Goal: Task Accomplishment & Management: Manage account settings

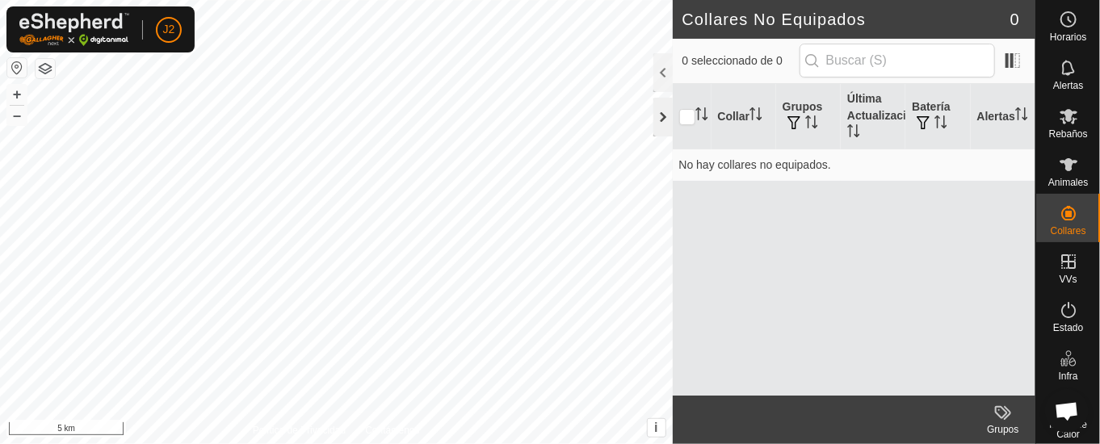
click at [664, 112] on div at bounding box center [662, 117] width 19 height 39
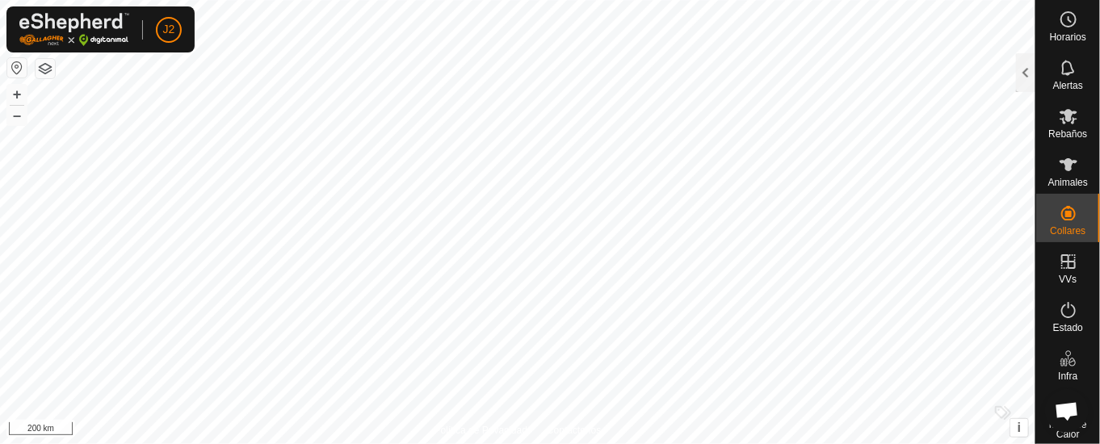
click at [529, 443] on html "J2 Horarios Alertas Rebaños Animales Collares VVs Estado Infra Mapa de Calor Ay…" at bounding box center [550, 222] width 1100 height 444
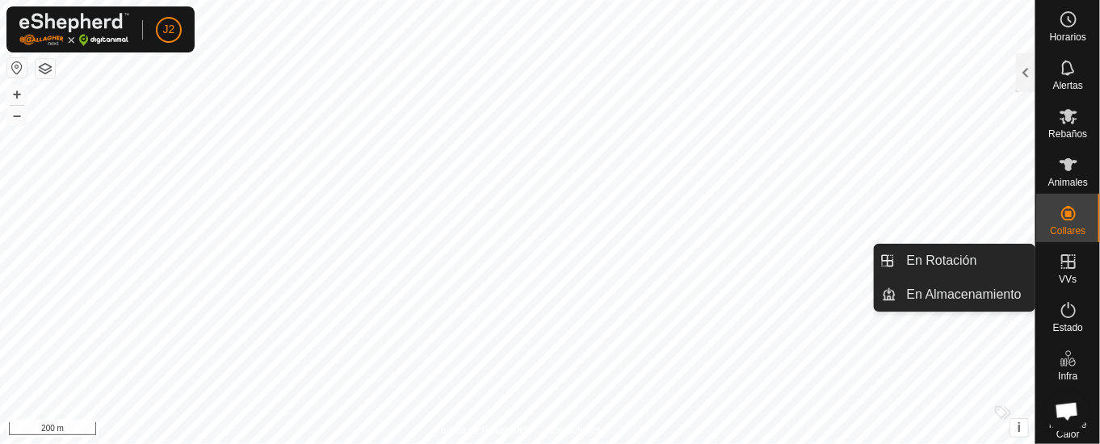
click at [1061, 259] on icon at bounding box center [1068, 261] width 15 height 15
click at [959, 253] on link "En Rotación" at bounding box center [966, 261] width 138 height 32
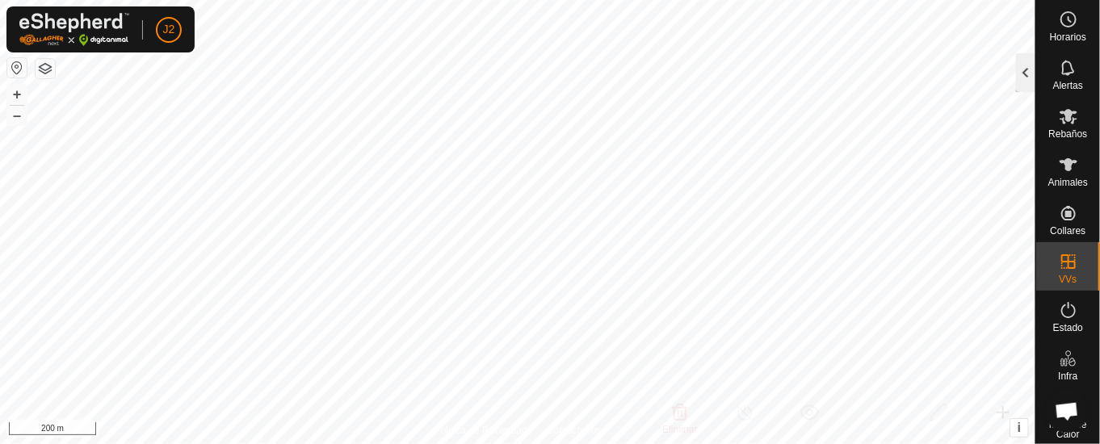
click at [1024, 64] on div at bounding box center [1025, 72] width 19 height 39
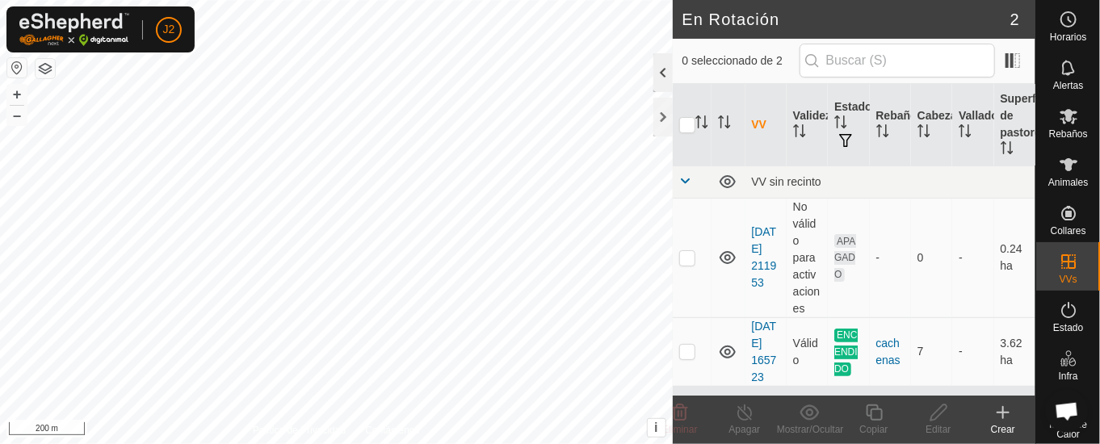
click at [658, 61] on div at bounding box center [662, 72] width 19 height 39
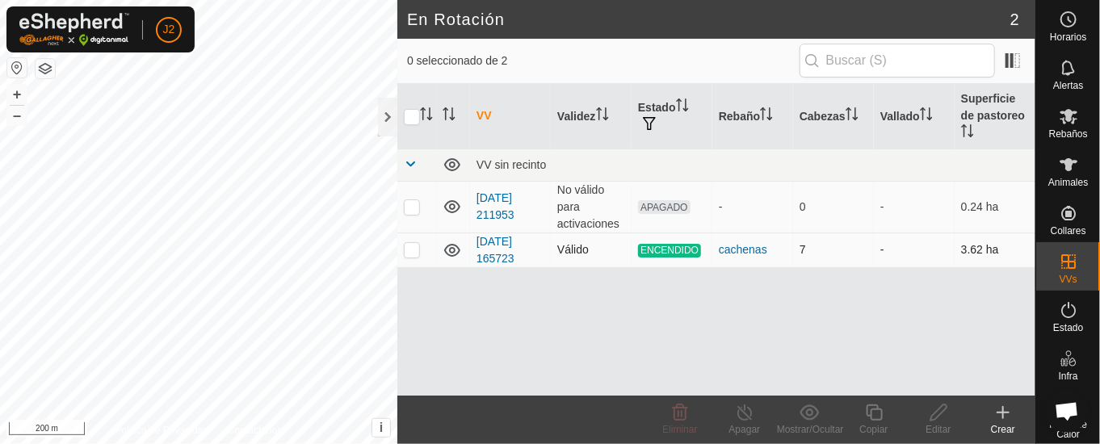
click at [414, 245] on p-checkbox at bounding box center [412, 249] width 16 height 13
checkbox input "true"
click at [383, 111] on div at bounding box center [387, 117] width 19 height 39
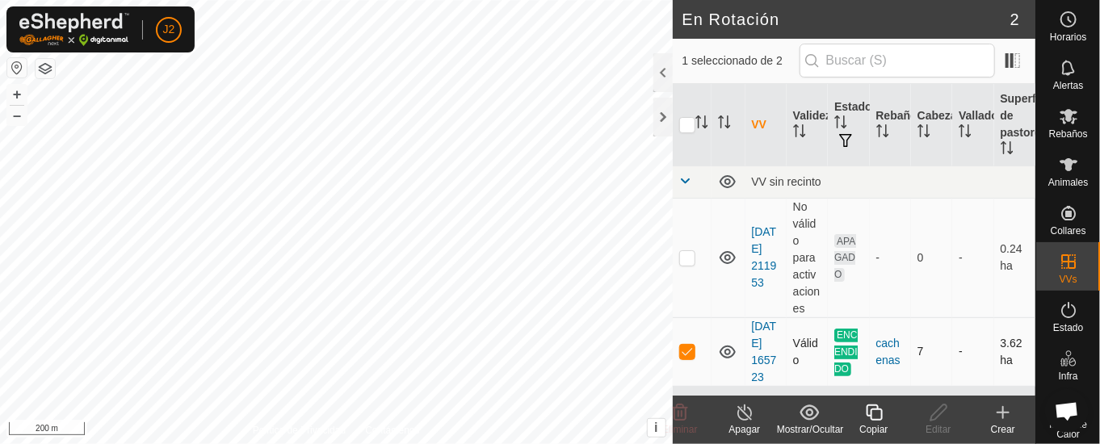
click at [837, 361] on td "ENCENDIDO" at bounding box center [848, 351] width 41 height 69
click at [740, 413] on icon at bounding box center [745, 412] width 20 height 19
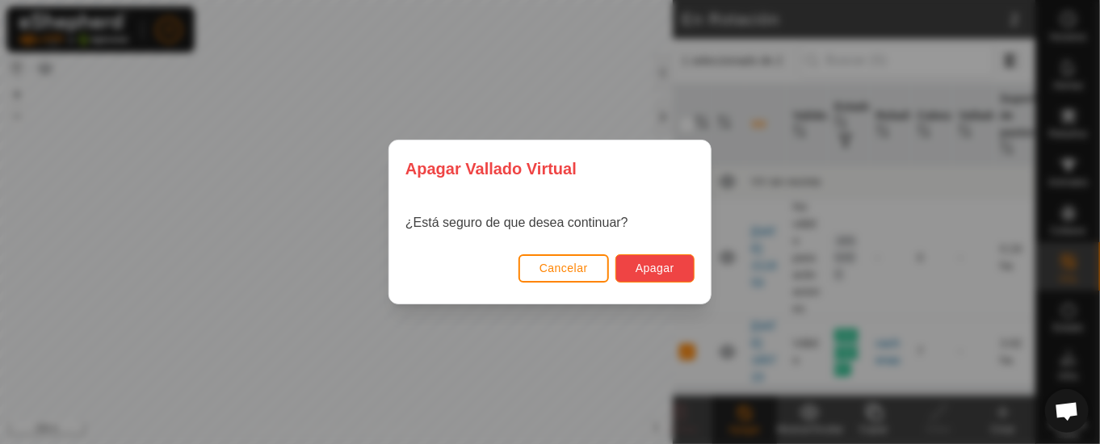
click at [648, 264] on span "Apagar" at bounding box center [655, 268] width 39 height 13
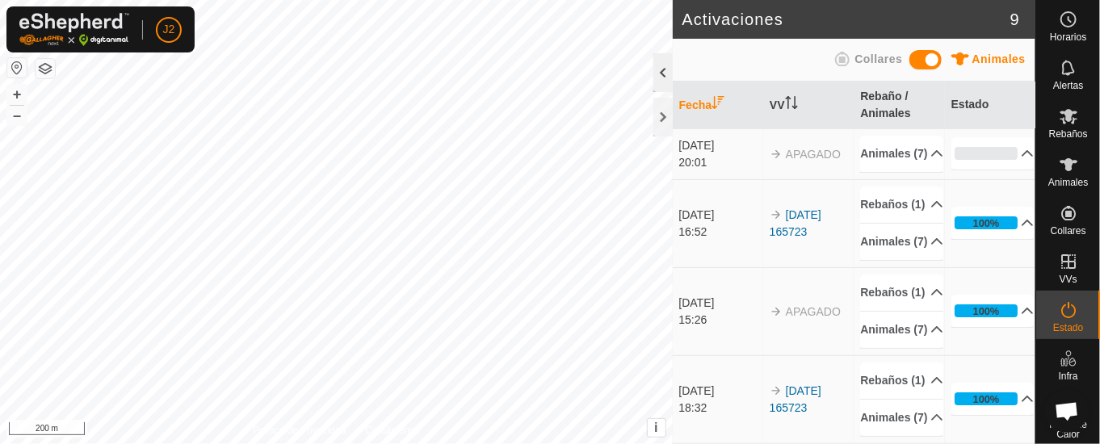
click at [657, 69] on div at bounding box center [662, 72] width 19 height 39
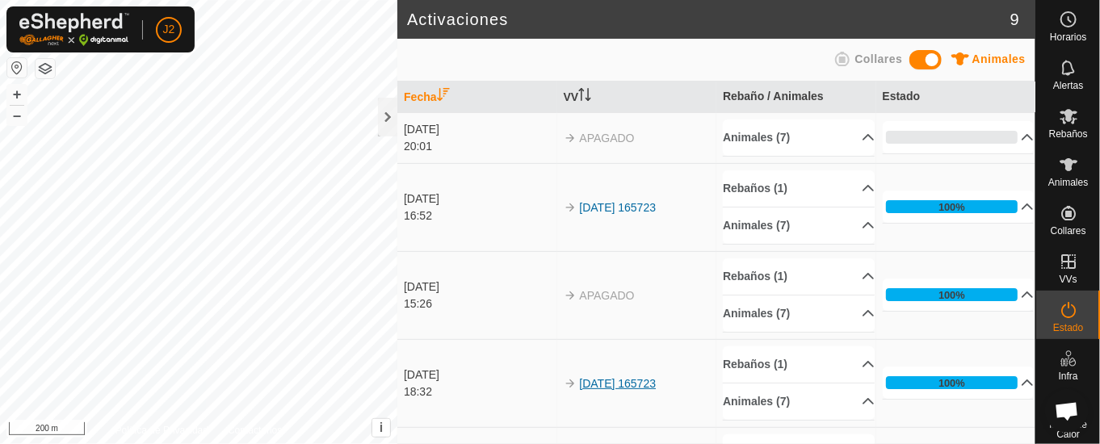
click at [615, 380] on link "[DATE] 165723" at bounding box center [618, 383] width 77 height 13
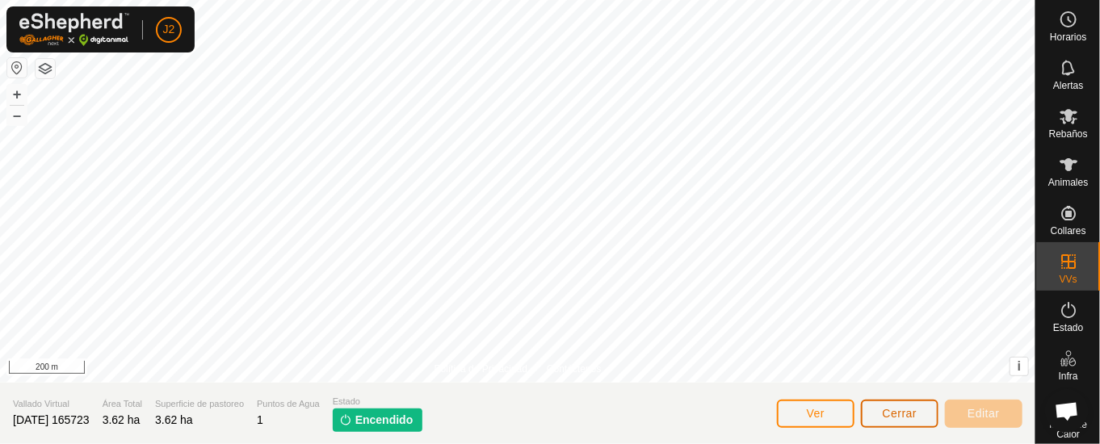
click at [916, 414] on span "Cerrar" at bounding box center [900, 413] width 35 height 13
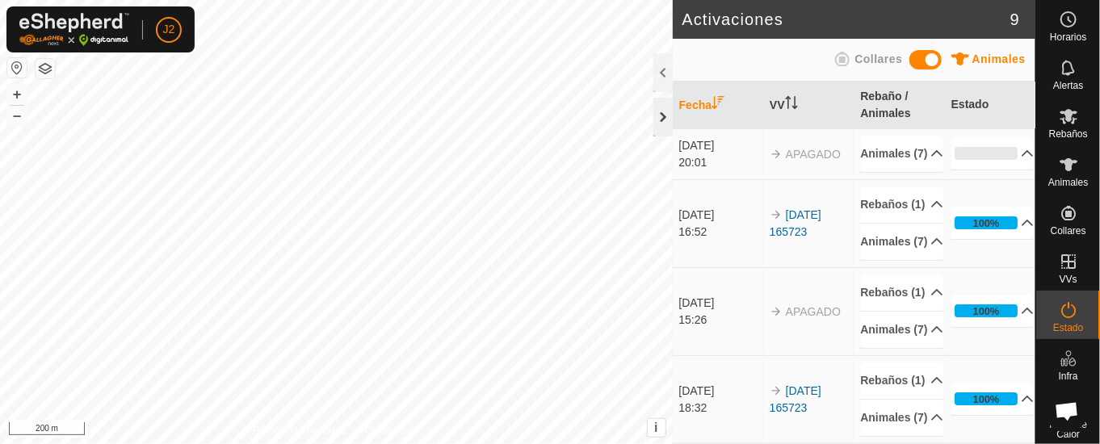
click at [661, 109] on div at bounding box center [662, 117] width 19 height 39
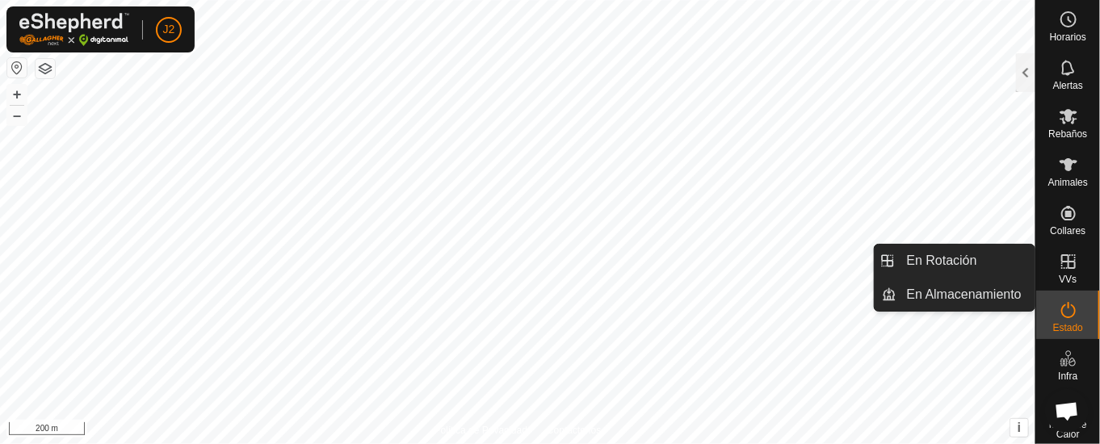
click at [1061, 265] on icon at bounding box center [1068, 261] width 15 height 15
click at [959, 259] on link "En Rotación" at bounding box center [966, 261] width 138 height 32
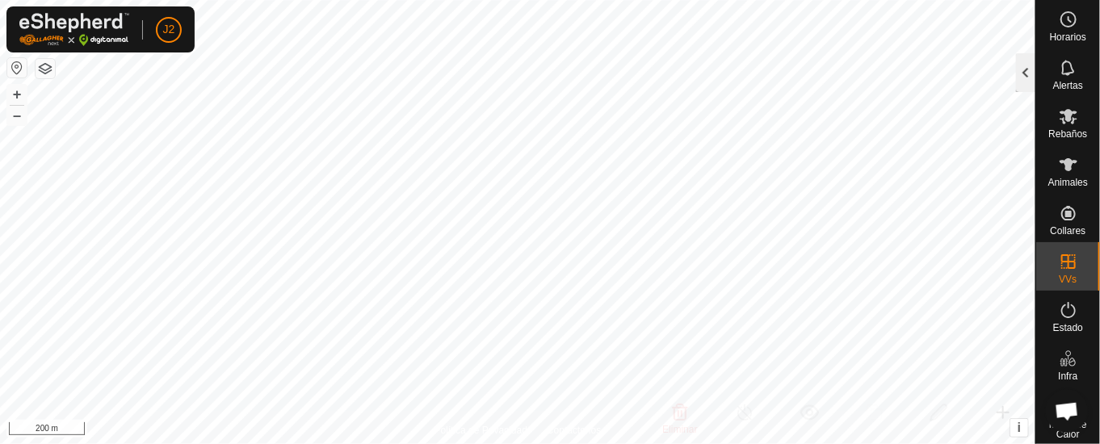
click at [1023, 62] on div at bounding box center [1025, 72] width 19 height 39
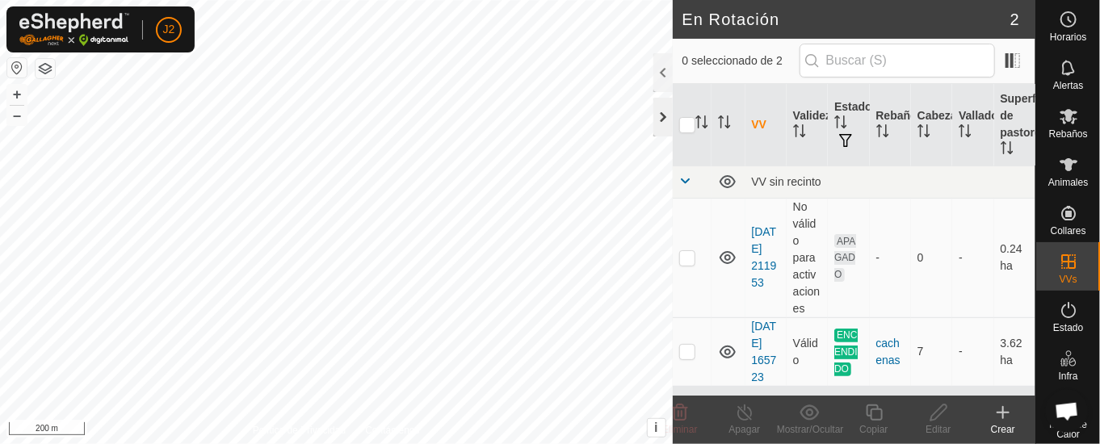
click at [660, 109] on div at bounding box center [662, 117] width 19 height 39
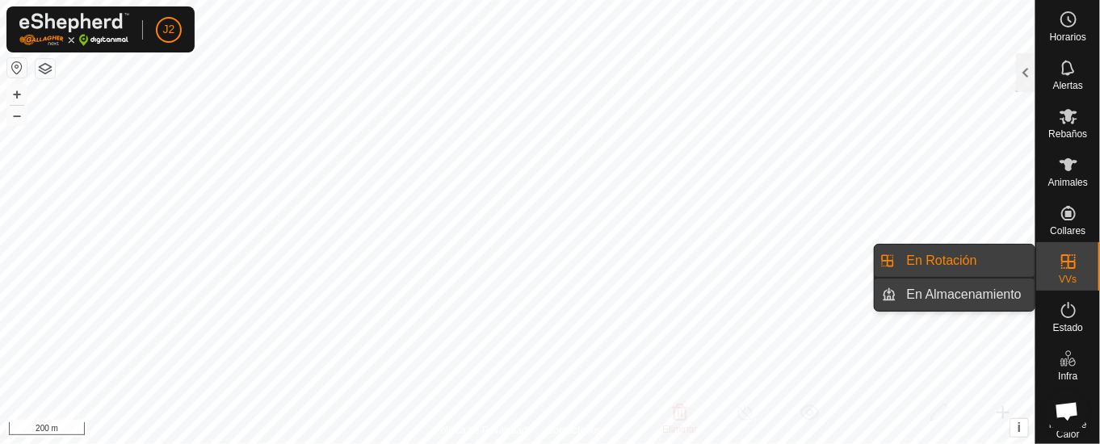
click at [1004, 287] on link "En Almacenamiento" at bounding box center [966, 295] width 138 height 32
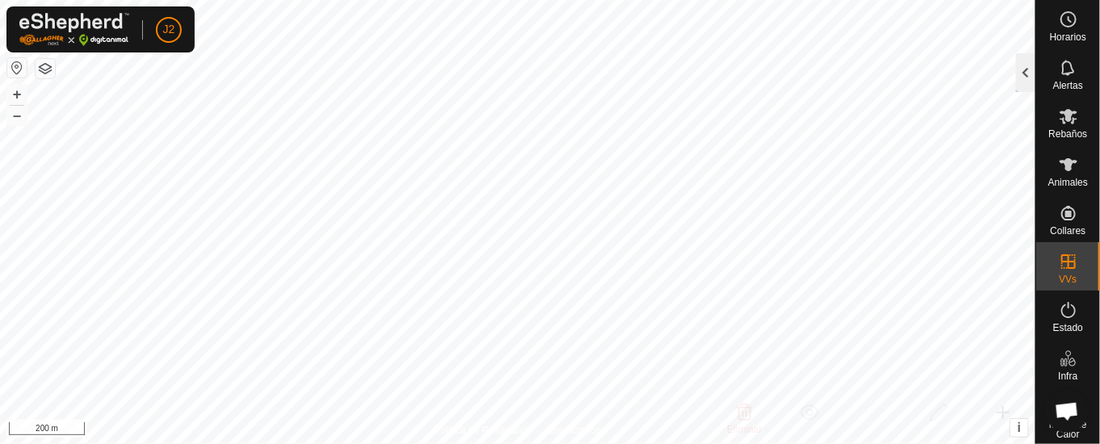
click at [1031, 71] on div at bounding box center [1025, 72] width 19 height 39
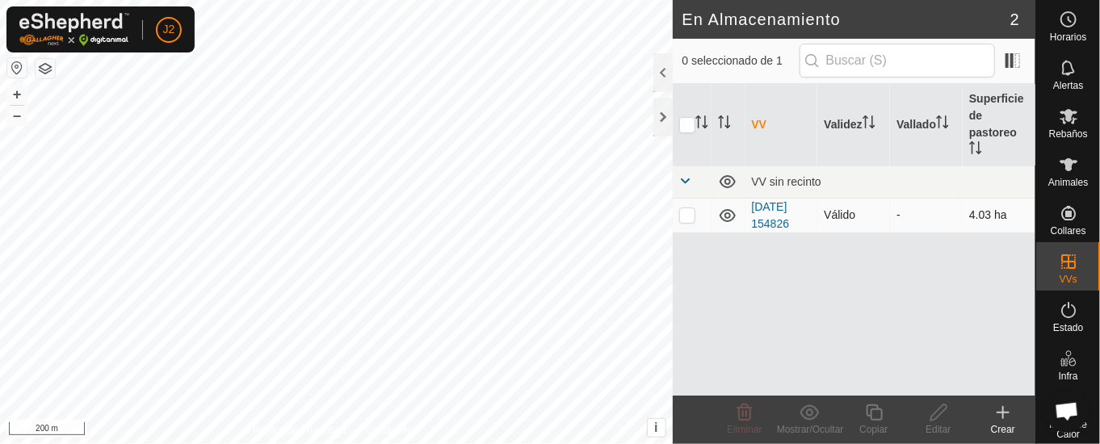
click at [689, 211] on p-checkbox at bounding box center [687, 214] width 16 height 13
checkbox input "true"
click at [689, 211] on p-checkbox at bounding box center [687, 214] width 16 height 13
checkbox input "false"
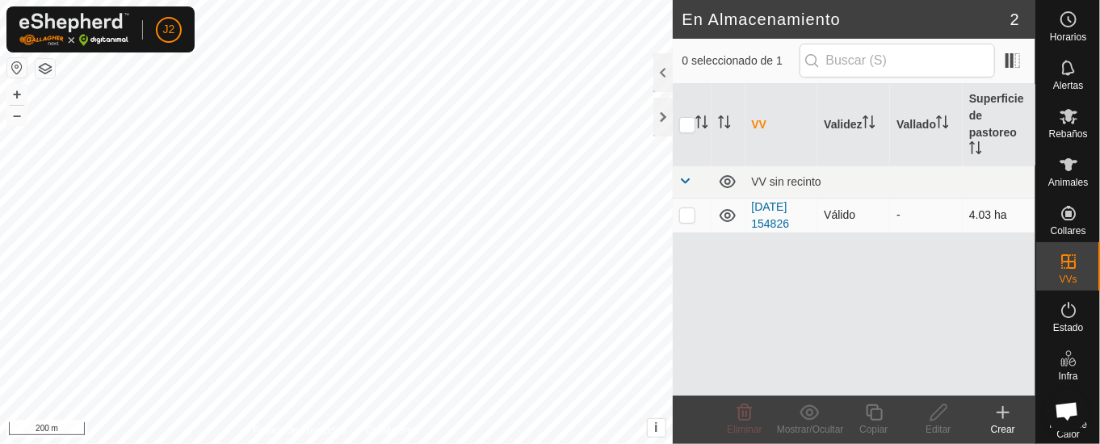
checkbox input "false"
click at [689, 211] on p-checkbox at bounding box center [687, 214] width 16 height 13
checkbox input "true"
click at [689, 211] on p-checkbox at bounding box center [687, 214] width 16 height 13
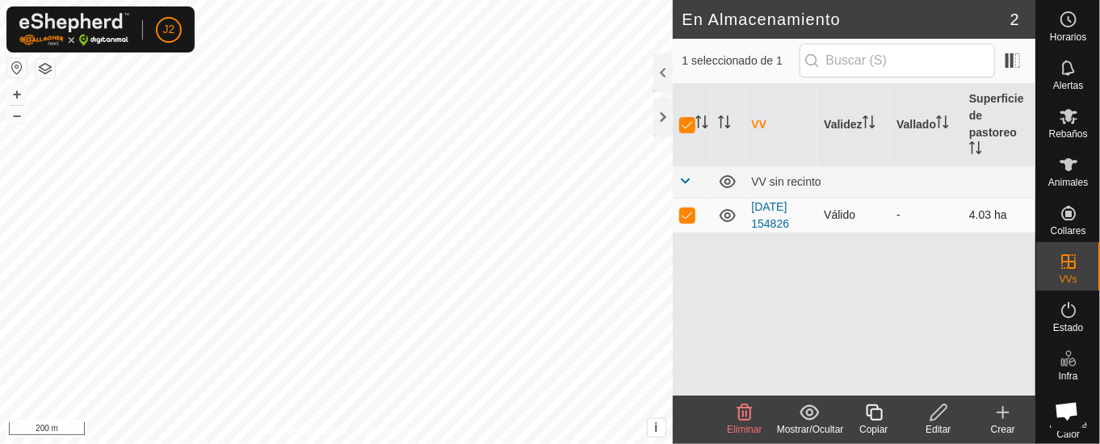
checkbox input "false"
click at [661, 114] on div at bounding box center [662, 117] width 19 height 39
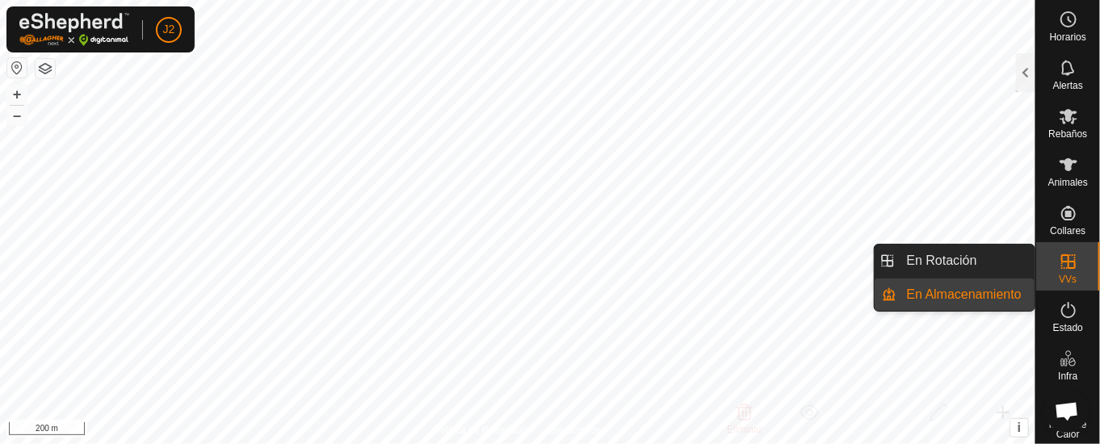
click at [1059, 252] on icon at bounding box center [1068, 261] width 19 height 19
click at [930, 255] on link "En Rotación" at bounding box center [966, 261] width 138 height 32
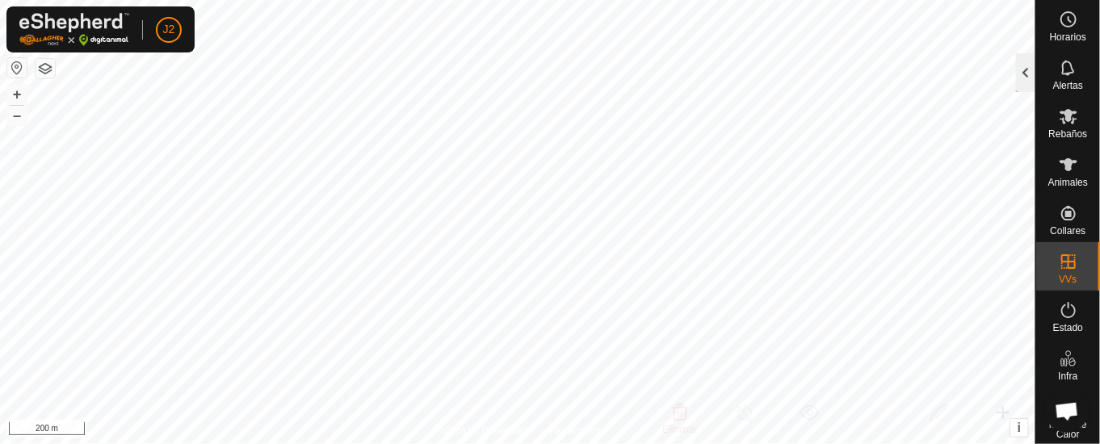
click at [1023, 69] on div at bounding box center [1025, 72] width 19 height 39
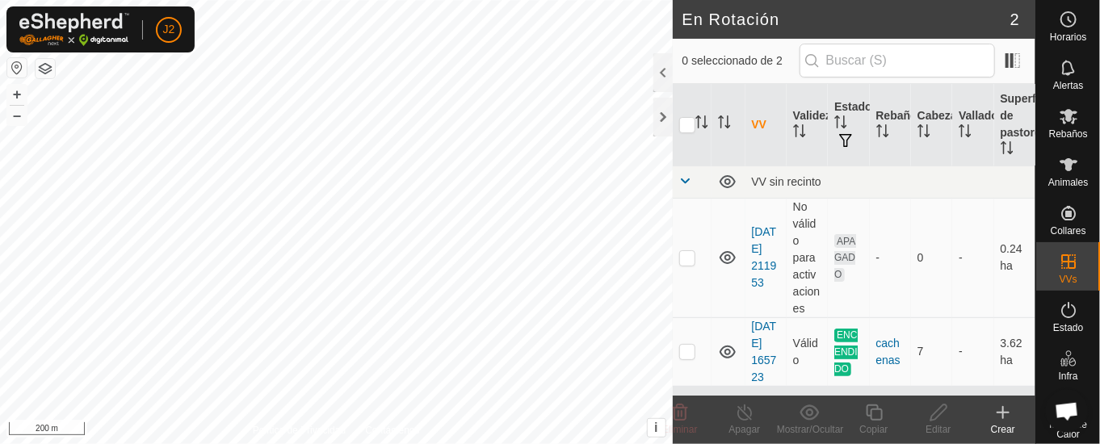
scroll to position [23, 0]
click at [666, 117] on div at bounding box center [662, 117] width 19 height 39
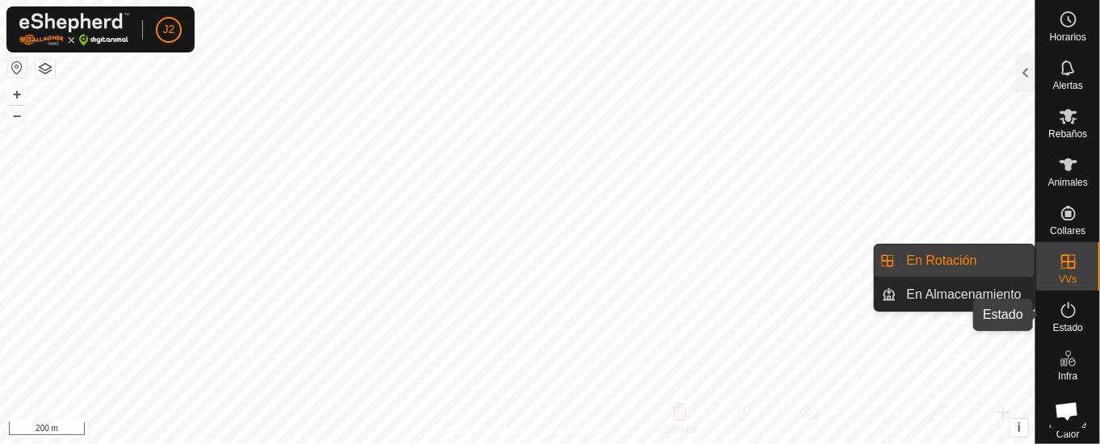
click at [1061, 307] on icon at bounding box center [1068, 309] width 19 height 19
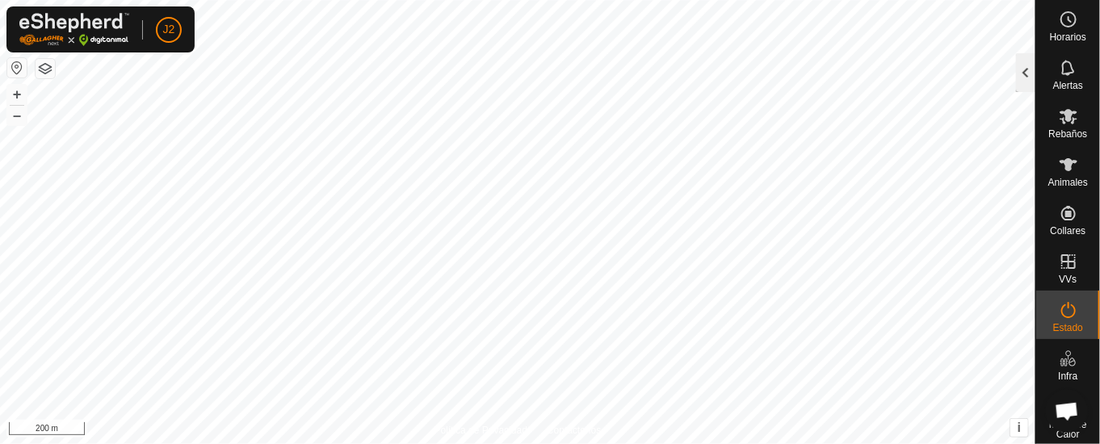
click at [1023, 61] on div at bounding box center [1025, 72] width 19 height 39
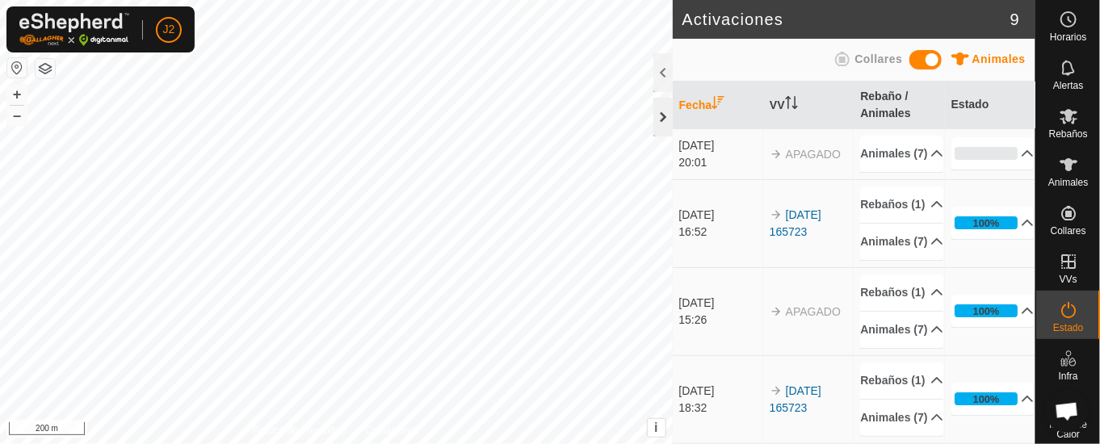
click at [658, 115] on div at bounding box center [662, 117] width 19 height 39
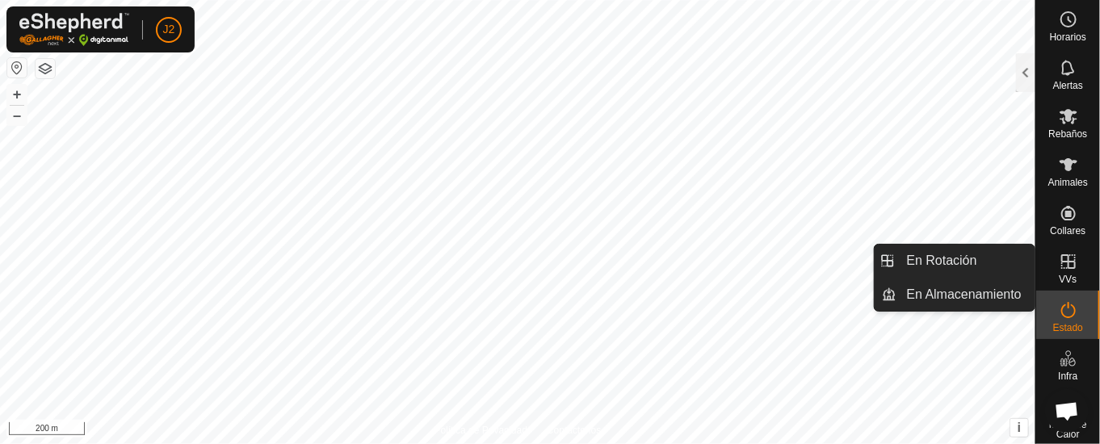
click at [1060, 262] on icon at bounding box center [1068, 261] width 19 height 19
click at [1061, 254] on icon at bounding box center [1068, 261] width 15 height 15
click at [1059, 259] on icon at bounding box center [1068, 261] width 19 height 19
click at [1052, 249] on div "VVs" at bounding box center [1068, 266] width 64 height 48
click at [983, 260] on link "En Rotación" at bounding box center [966, 261] width 138 height 32
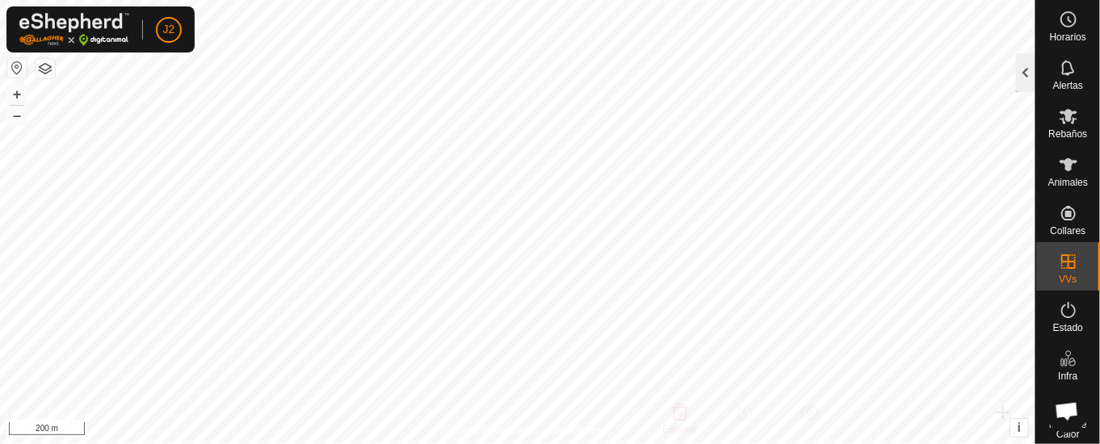
click at [1031, 61] on div at bounding box center [1025, 72] width 19 height 39
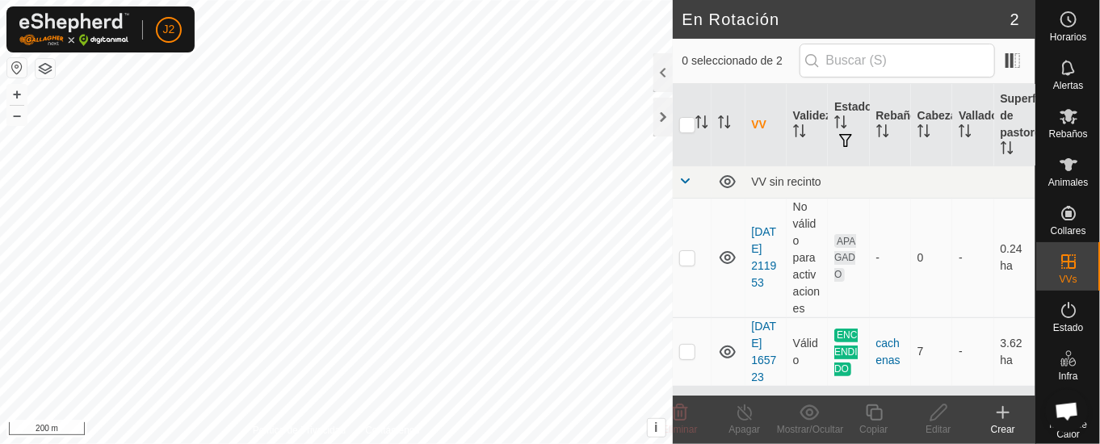
click at [1001, 413] on icon at bounding box center [1002, 413] width 11 height 0
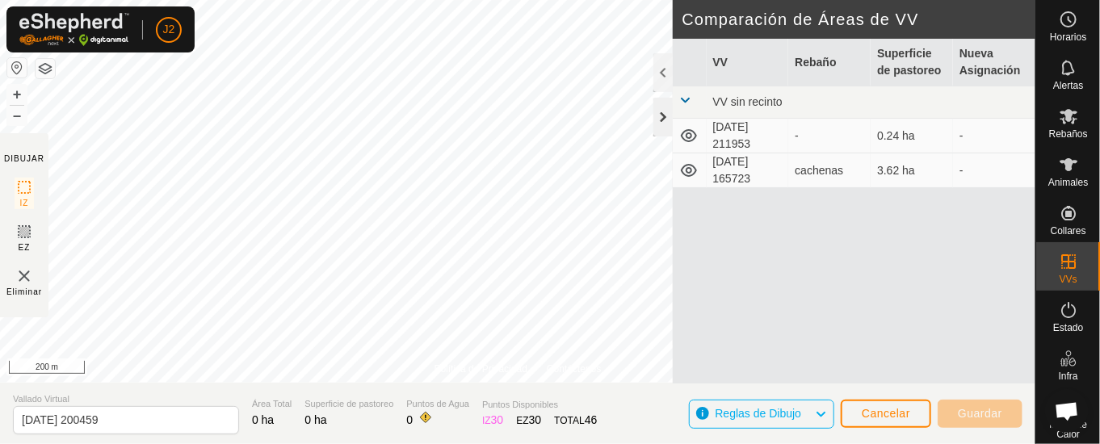
click at [665, 114] on div at bounding box center [662, 117] width 19 height 39
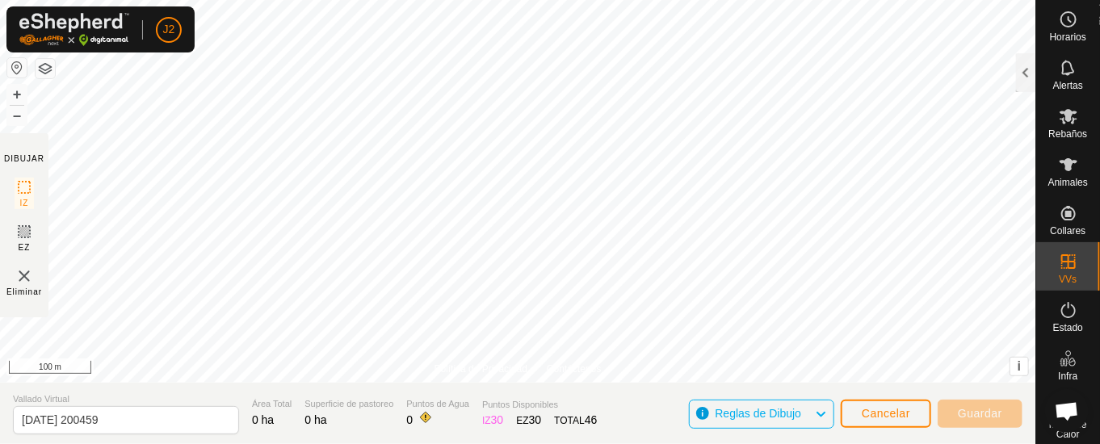
click at [70, 0] on html "J2 Horarios Alertas Rebaños Animales Collares VVs Estado Infra Mapa de Calor Ay…" at bounding box center [550, 222] width 1100 height 444
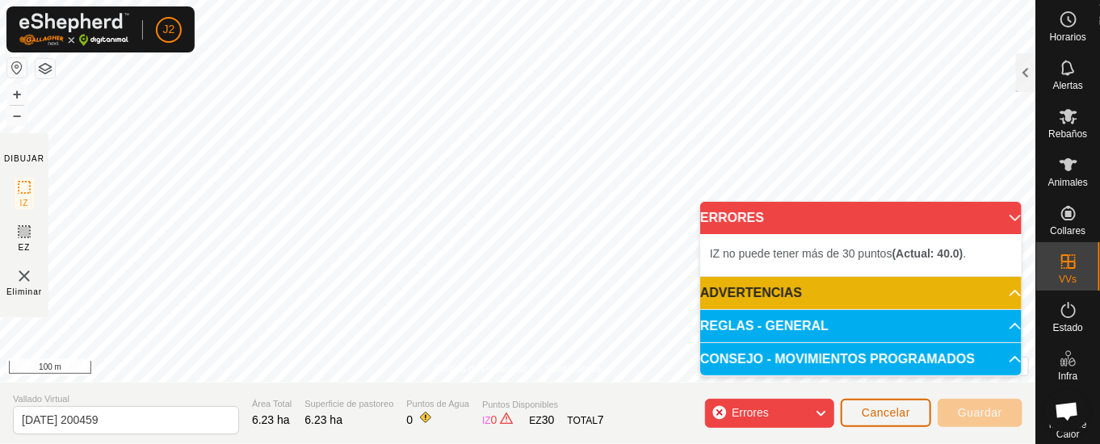
click at [884, 407] on span "Cancelar" at bounding box center [886, 412] width 48 height 13
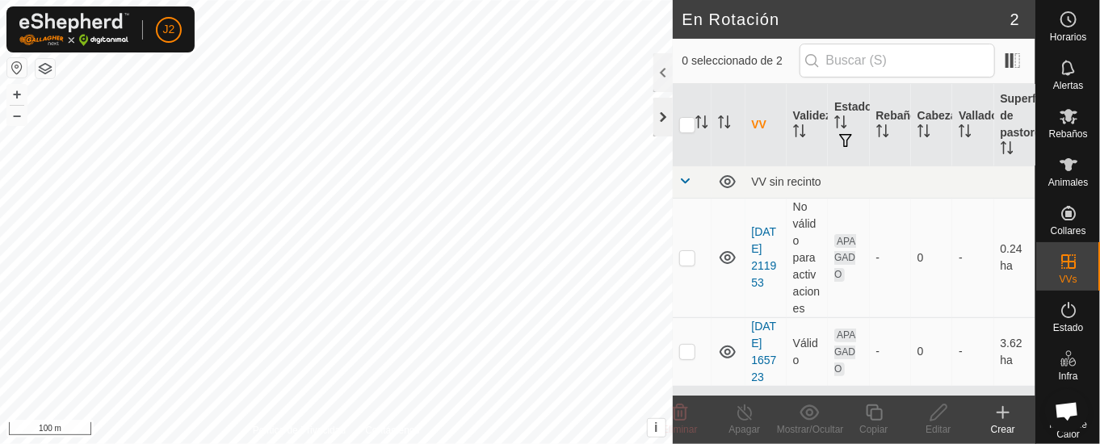
click at [665, 108] on div at bounding box center [662, 117] width 19 height 39
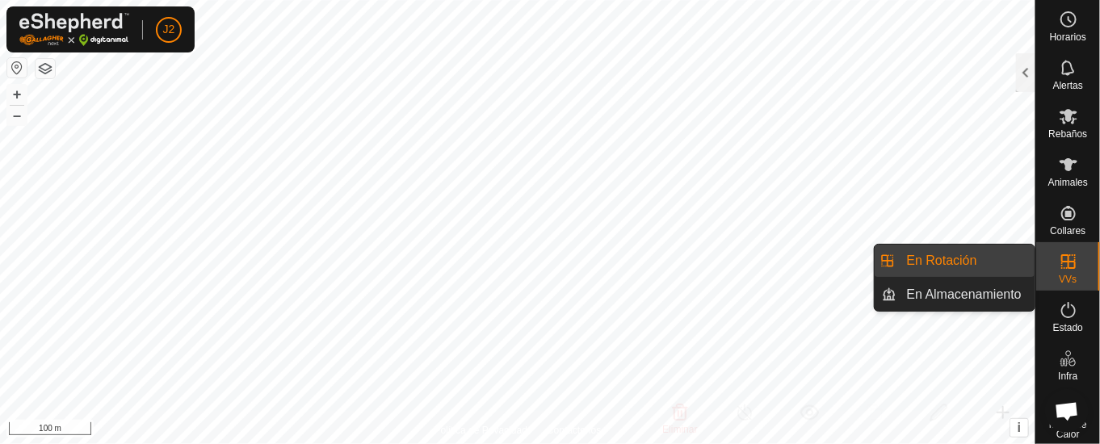
click at [1069, 264] on es-virtualpaddocks-svg-icon at bounding box center [1068, 262] width 29 height 26
click at [1016, 256] on link "En Rotación" at bounding box center [966, 261] width 138 height 32
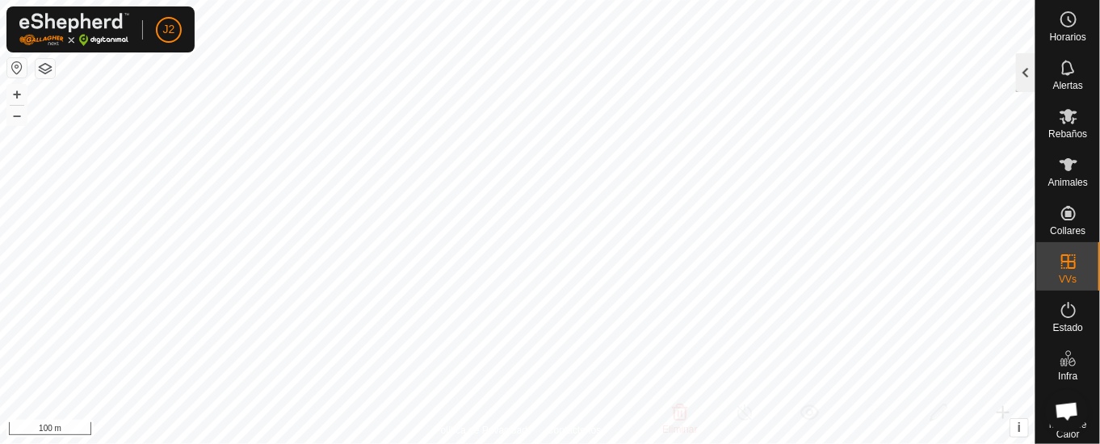
click at [1035, 73] on div at bounding box center [1025, 72] width 19 height 39
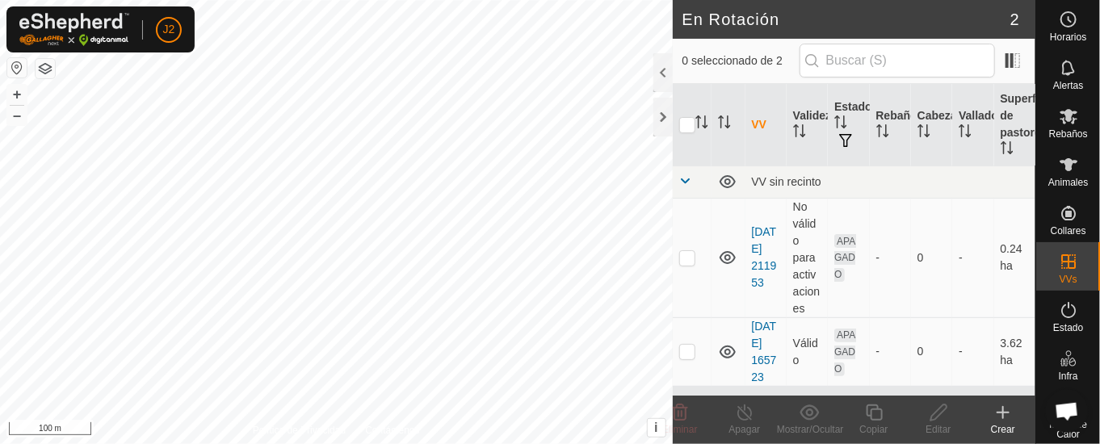
click at [1012, 422] on div "Crear" at bounding box center [1003, 429] width 65 height 15
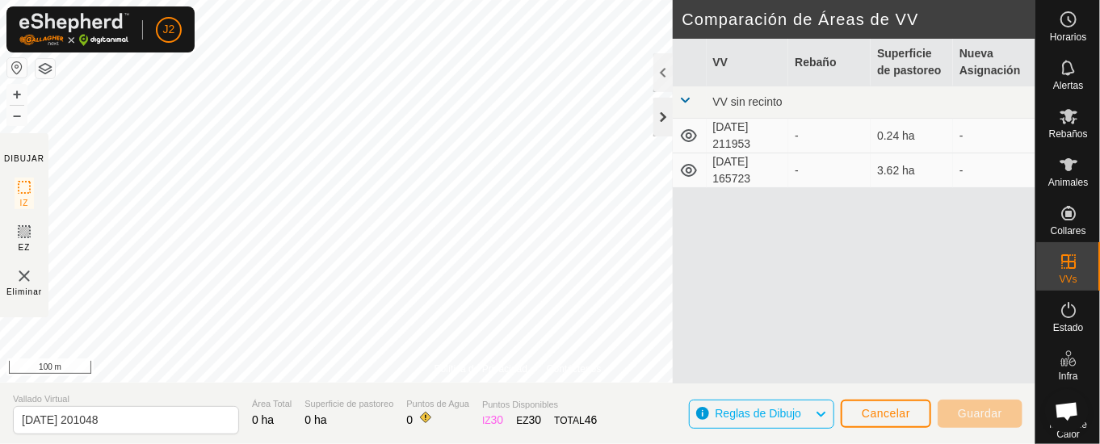
click at [661, 111] on div at bounding box center [662, 117] width 19 height 39
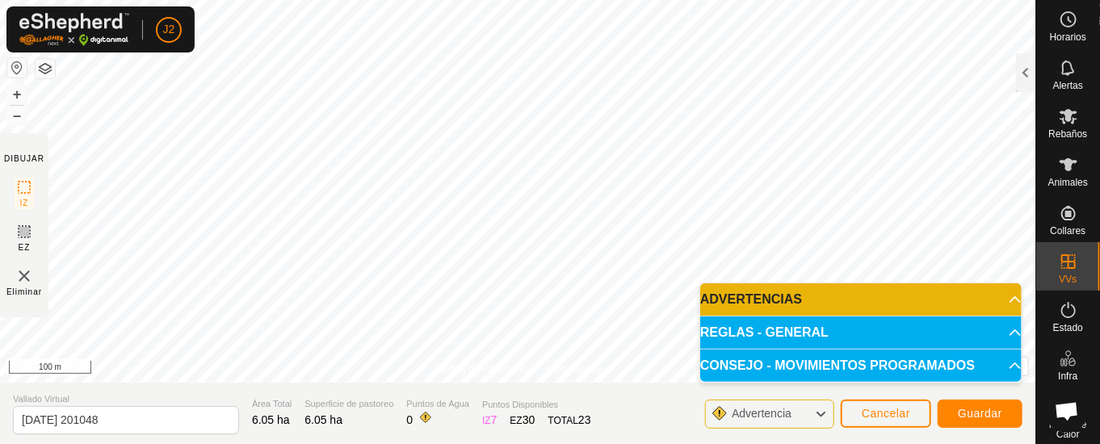
click at [1003, 300] on p-accordion-header "ADVERTENCIAS" at bounding box center [860, 299] width 321 height 32
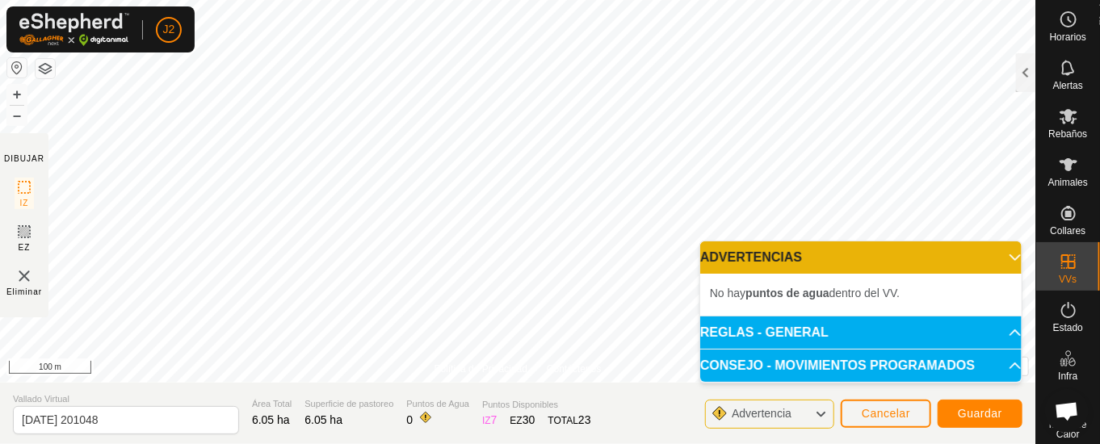
click at [1008, 254] on p-accordion-header "ADVERTENCIAS" at bounding box center [860, 257] width 321 height 32
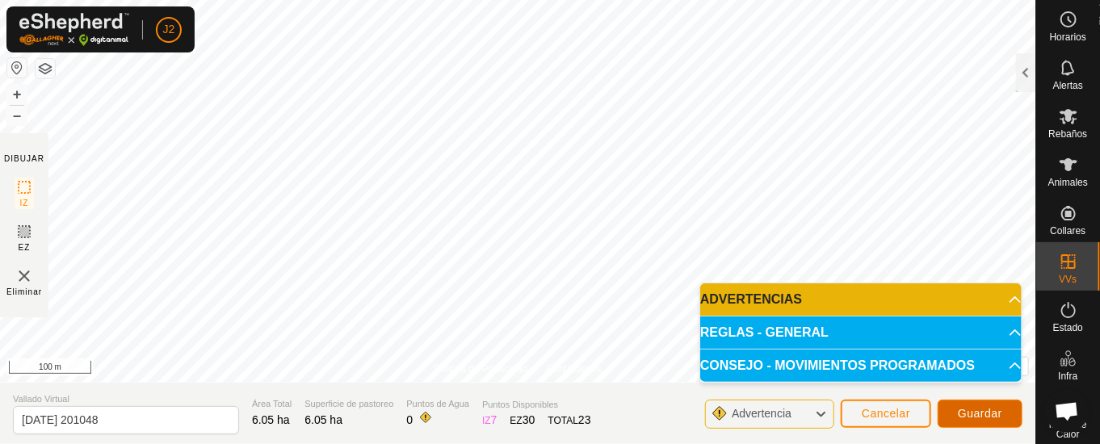
click at [970, 410] on span "Guardar" at bounding box center [980, 413] width 44 height 13
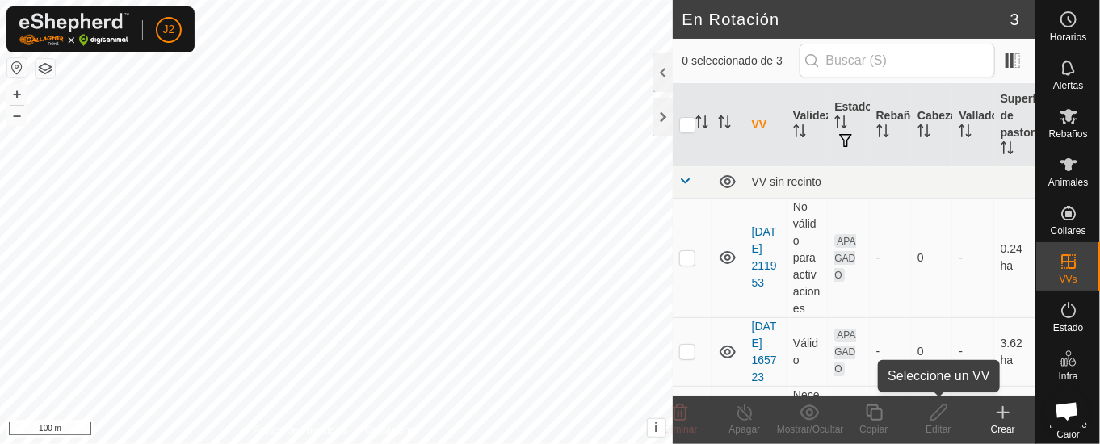
click at [945, 427] on div "Editar" at bounding box center [938, 429] width 65 height 15
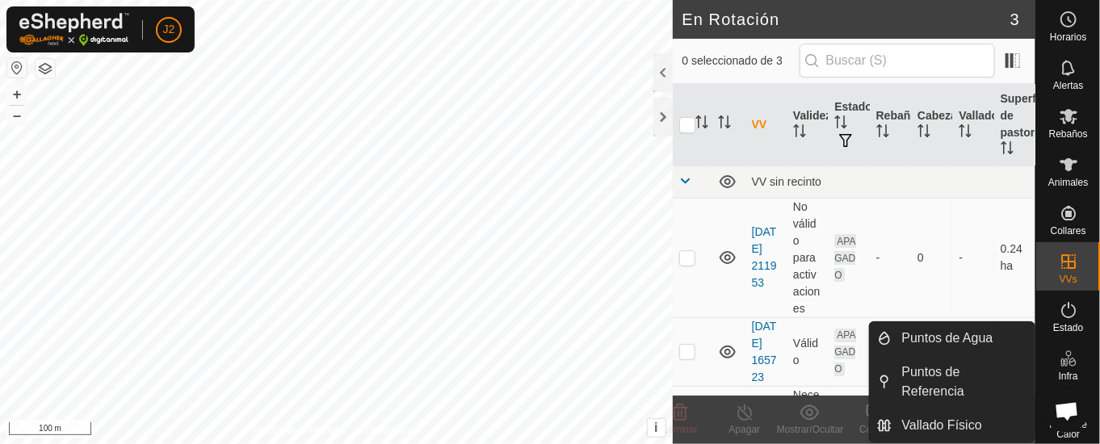
click at [1060, 366] on icon at bounding box center [1068, 358] width 19 height 19
click at [961, 334] on link "Puntos de Agua" at bounding box center [963, 338] width 142 height 32
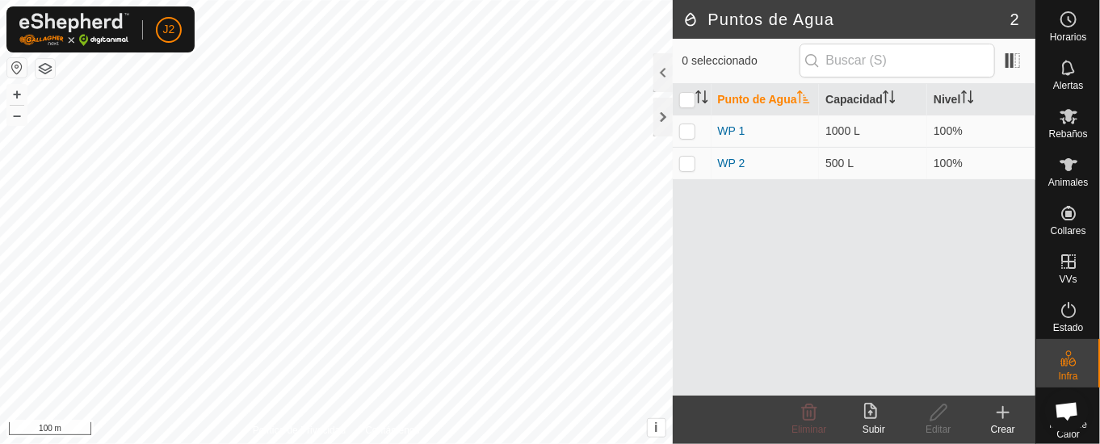
click at [1006, 417] on icon at bounding box center [1002, 412] width 19 height 19
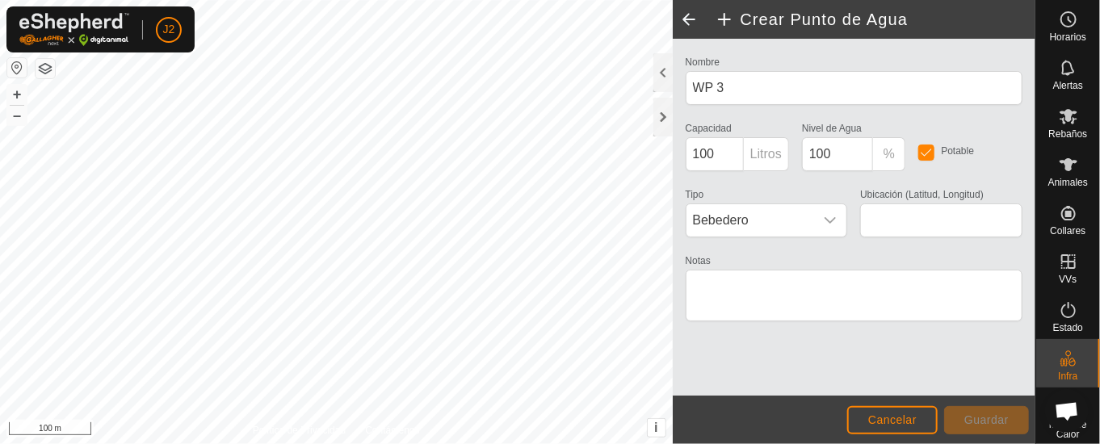
type input "40.617754, -0.977347"
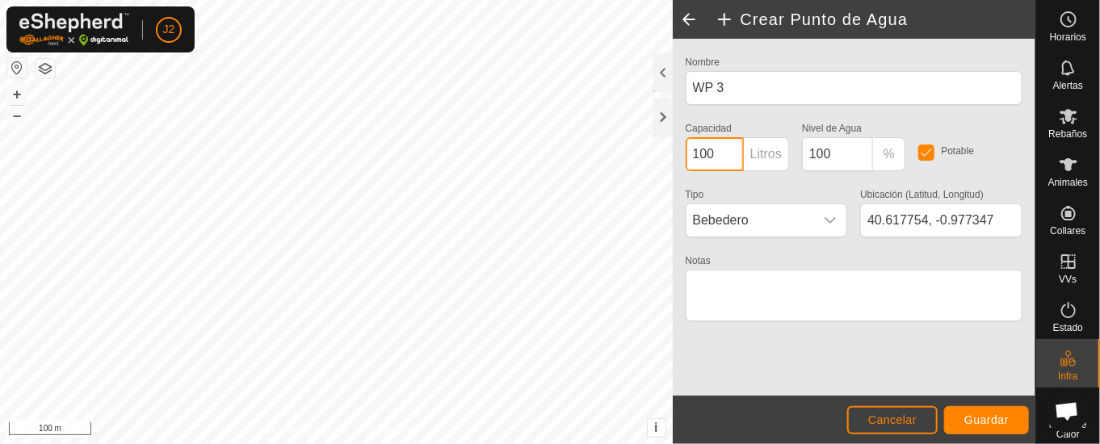
click at [729, 148] on input "100" at bounding box center [715, 154] width 58 height 34
type input "1000"
click at [827, 217] on icon "dropdown trigger" at bounding box center [830, 220] width 11 height 6
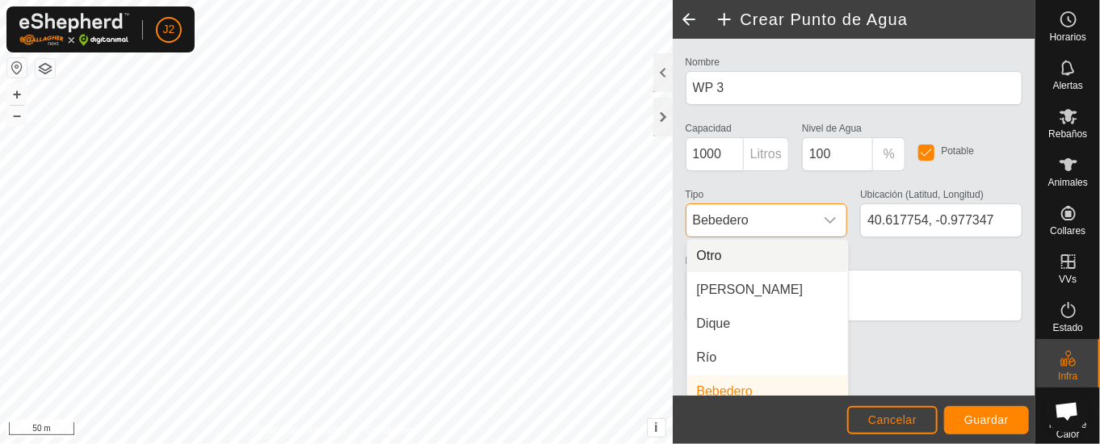
scroll to position [6, 0]
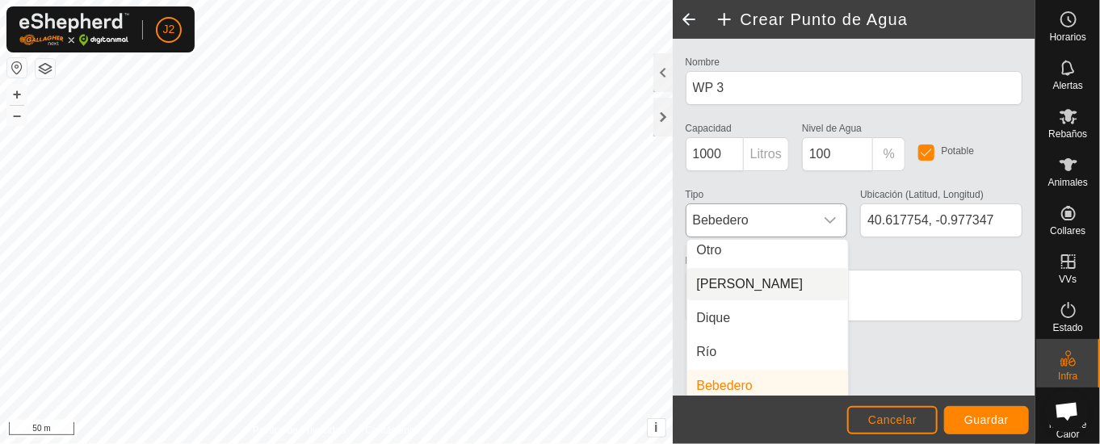
click at [744, 288] on li "[PERSON_NAME]" at bounding box center [767, 284] width 161 height 32
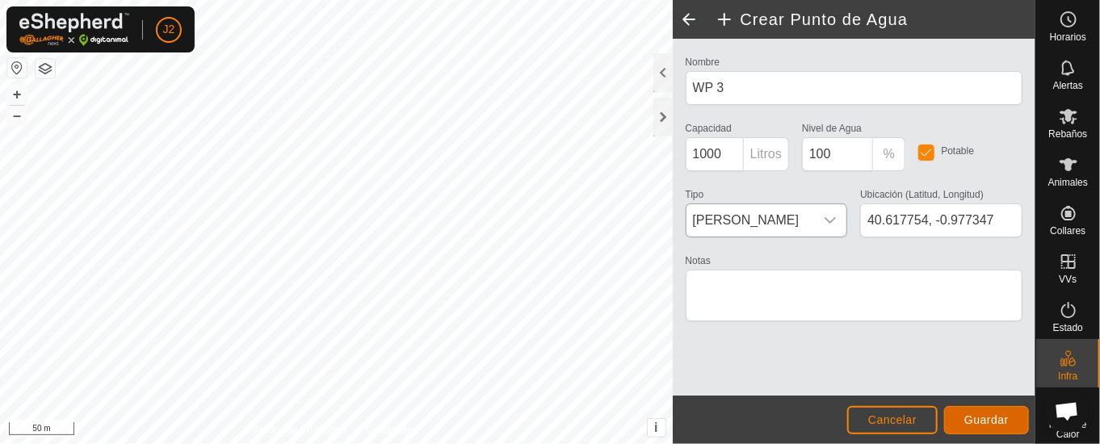
click at [985, 421] on span "Guardar" at bounding box center [986, 420] width 44 height 13
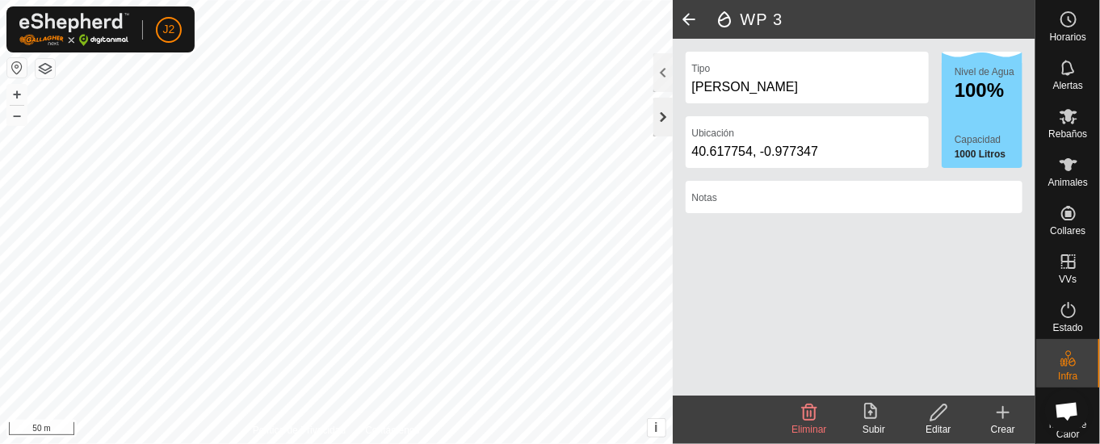
click at [659, 119] on div at bounding box center [662, 117] width 19 height 39
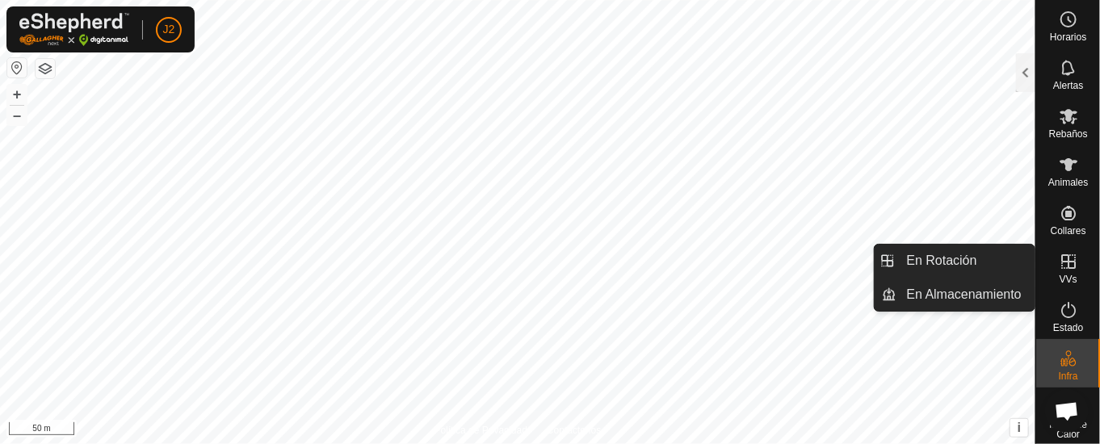
click at [1061, 260] on icon at bounding box center [1068, 261] width 15 height 15
click at [966, 257] on link "En Rotación" at bounding box center [966, 261] width 138 height 32
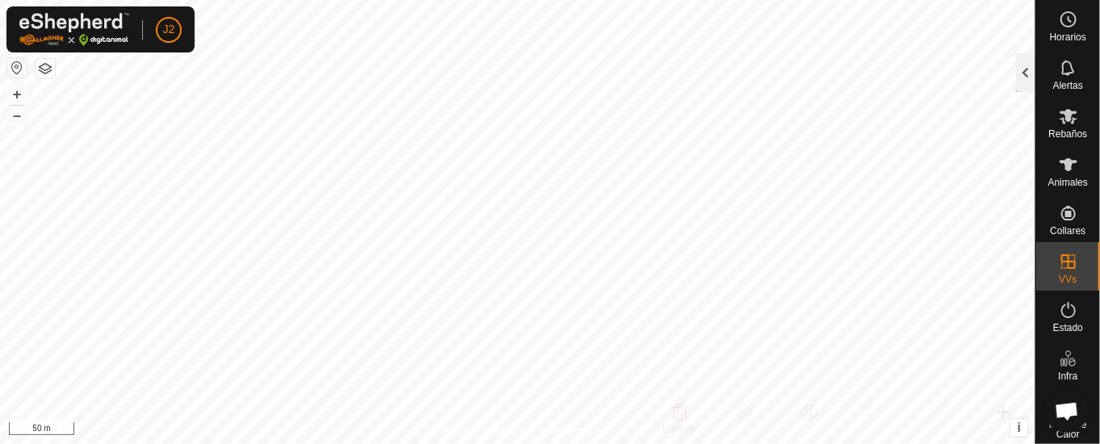
click at [1022, 63] on div at bounding box center [1025, 72] width 19 height 39
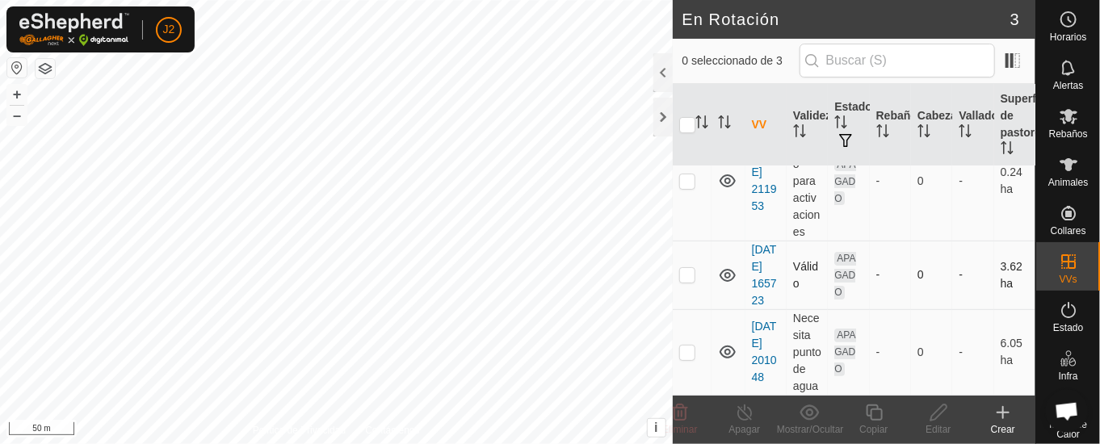
scroll to position [125, 0]
click at [664, 70] on div at bounding box center [662, 72] width 19 height 39
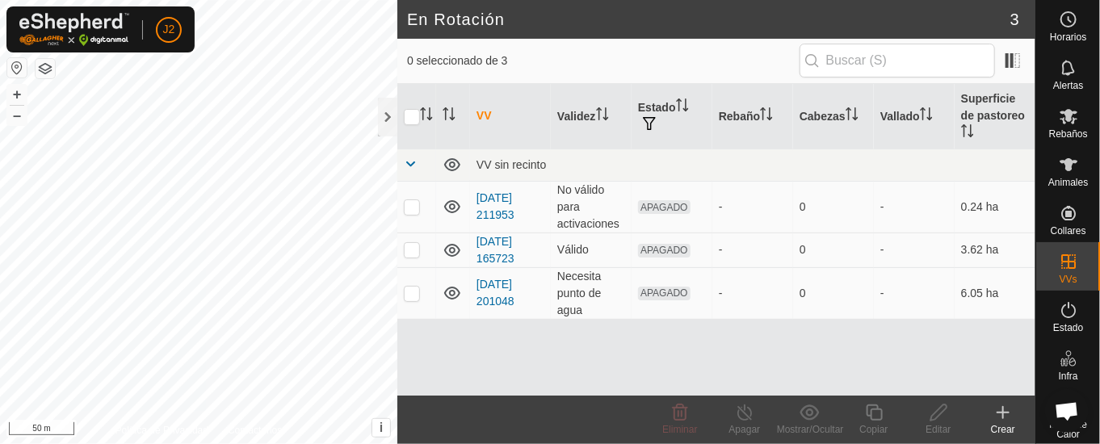
scroll to position [0, 0]
click at [414, 287] on p-checkbox at bounding box center [412, 293] width 16 height 13
checkbox input "true"
click at [935, 418] on icon at bounding box center [939, 412] width 20 height 19
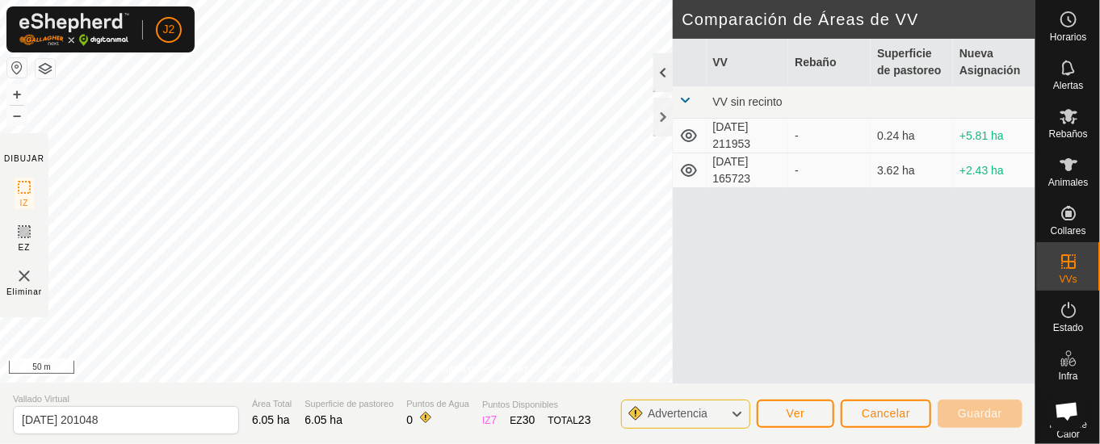
click at [656, 66] on div at bounding box center [662, 72] width 19 height 39
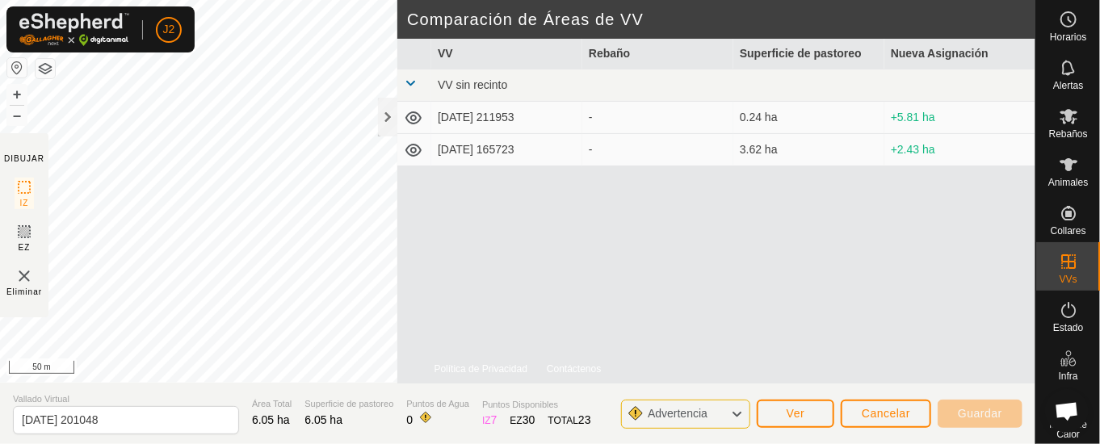
click at [739, 414] on icon at bounding box center [736, 414] width 13 height 21
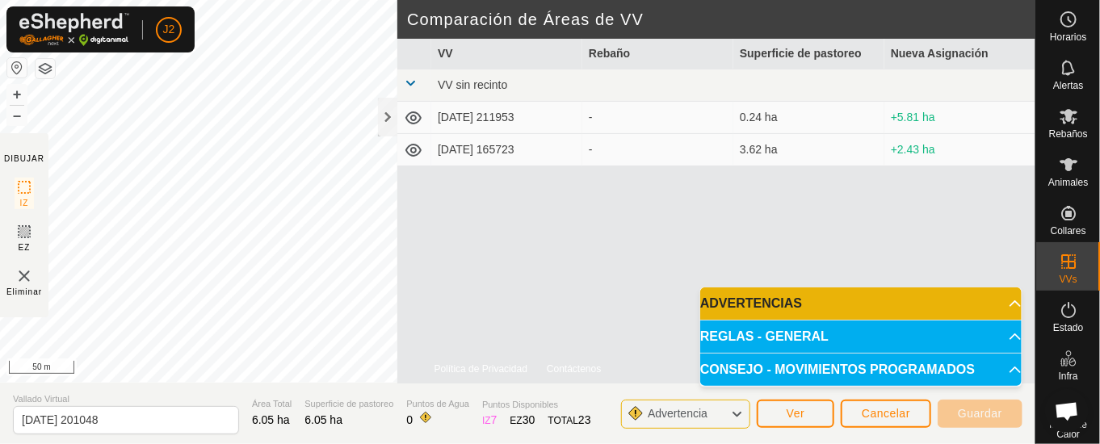
click at [1010, 306] on p-accordion-header "ADVERTENCIAS" at bounding box center [860, 304] width 321 height 32
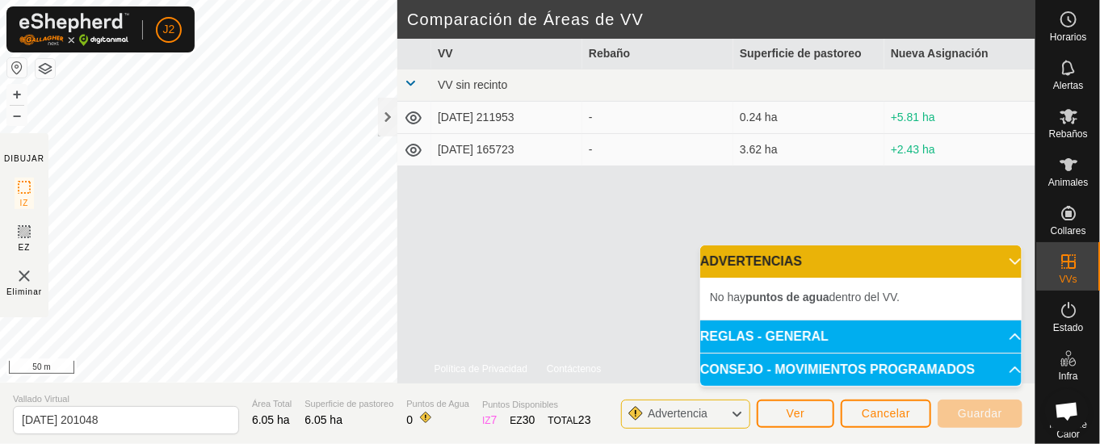
click at [1008, 339] on p-accordion-header "REGLAS - GENERAL" at bounding box center [860, 337] width 321 height 32
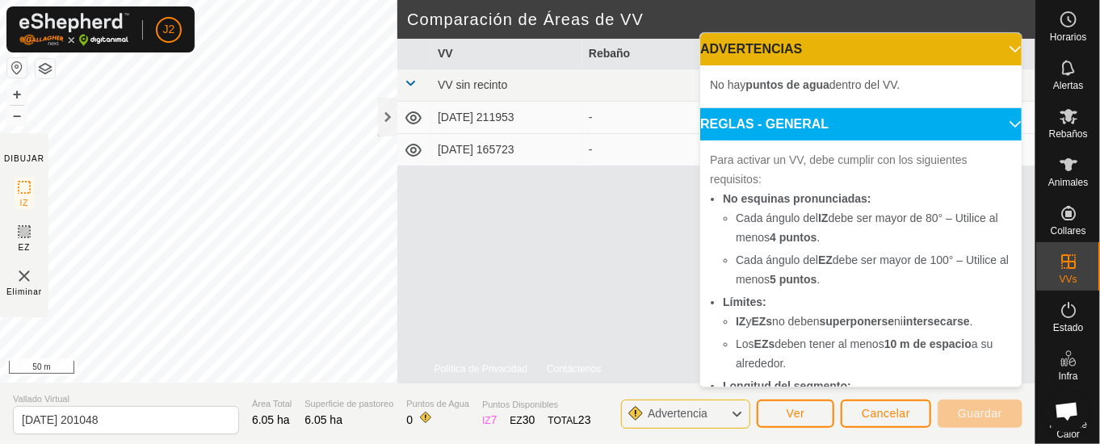
click at [986, 123] on p-accordion-header "REGLAS - GENERAL" at bounding box center [860, 124] width 321 height 32
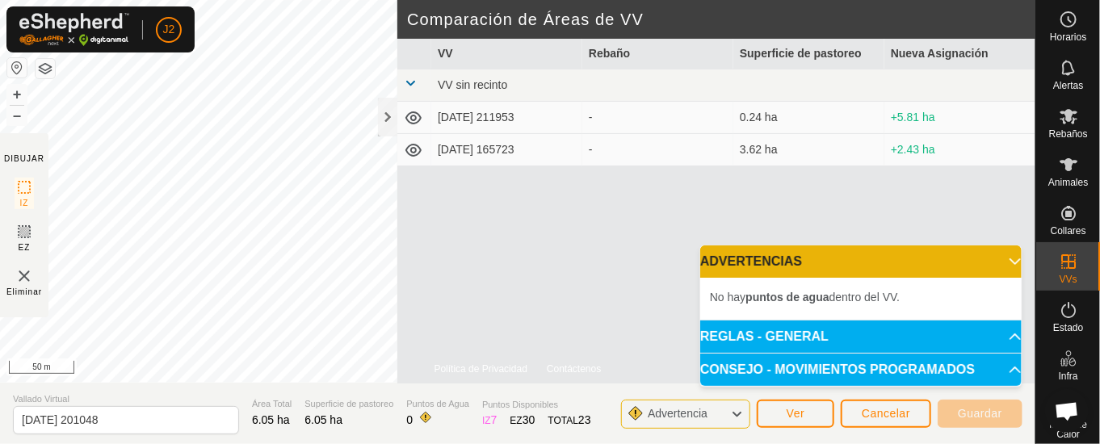
click at [1010, 361] on p-accordion-header "CONSEJO - MOVIMIENTOS PROGRAMADOS" at bounding box center [860, 370] width 321 height 32
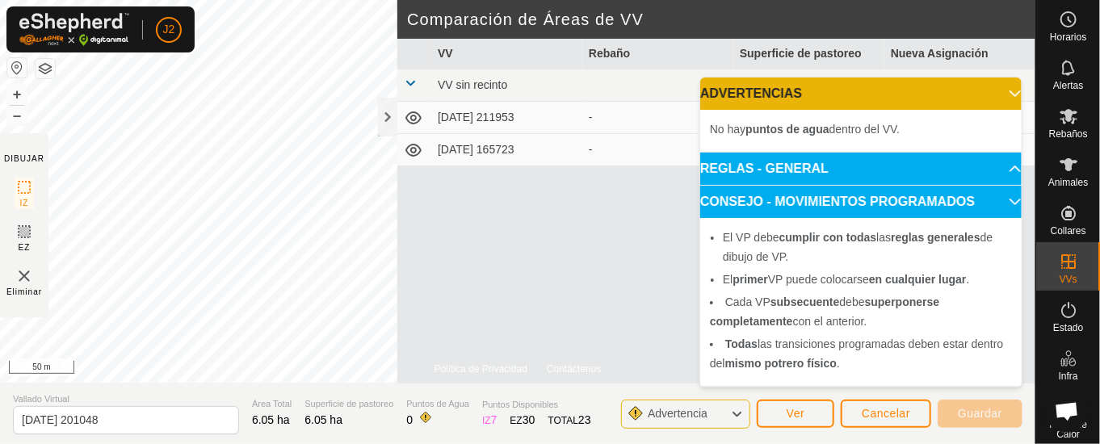
click at [1008, 192] on p-accordion-header "CONSEJO - MOVIMIENTOS PROGRAMADOS" at bounding box center [860, 202] width 321 height 32
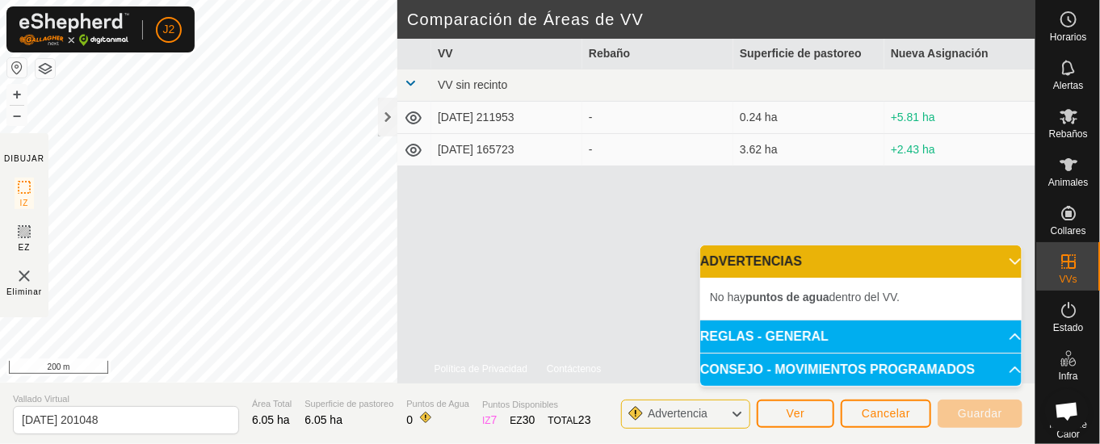
click at [415, 141] on icon at bounding box center [413, 150] width 19 height 19
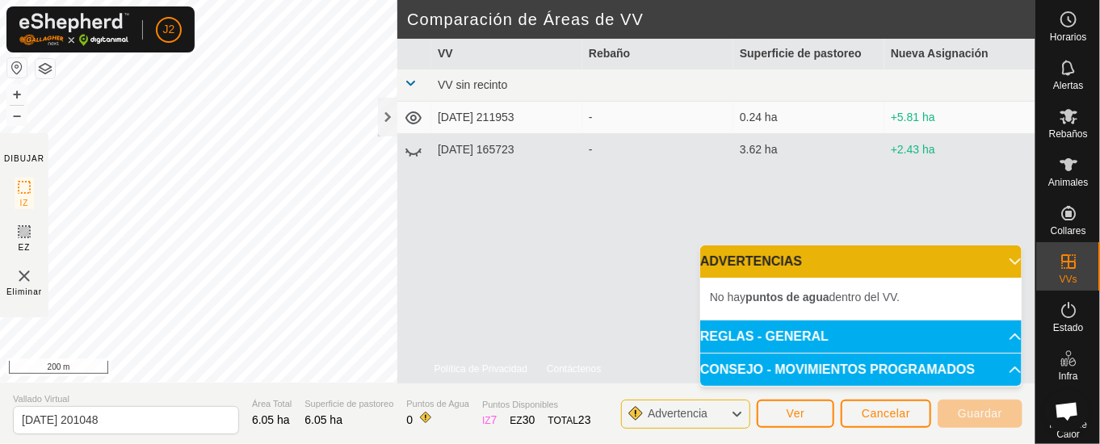
click at [411, 146] on icon at bounding box center [413, 150] width 19 height 19
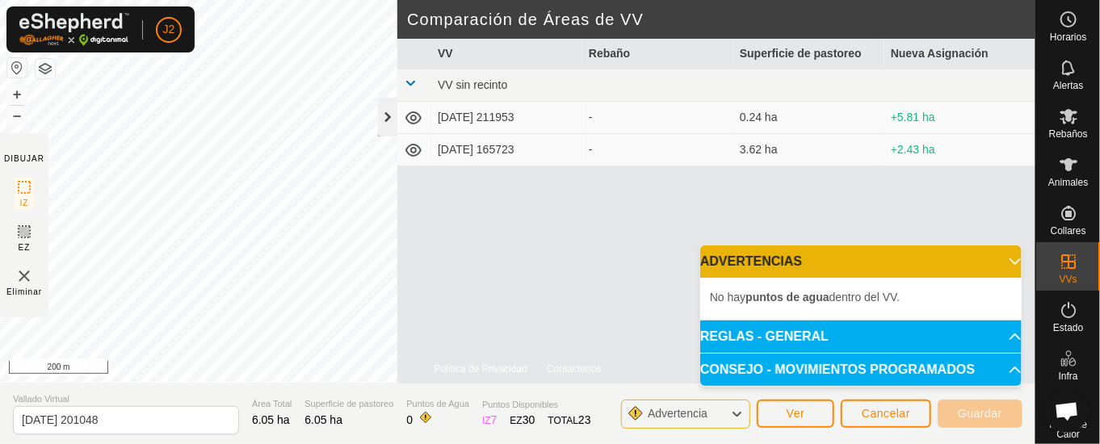
click at [387, 112] on div at bounding box center [387, 117] width 19 height 39
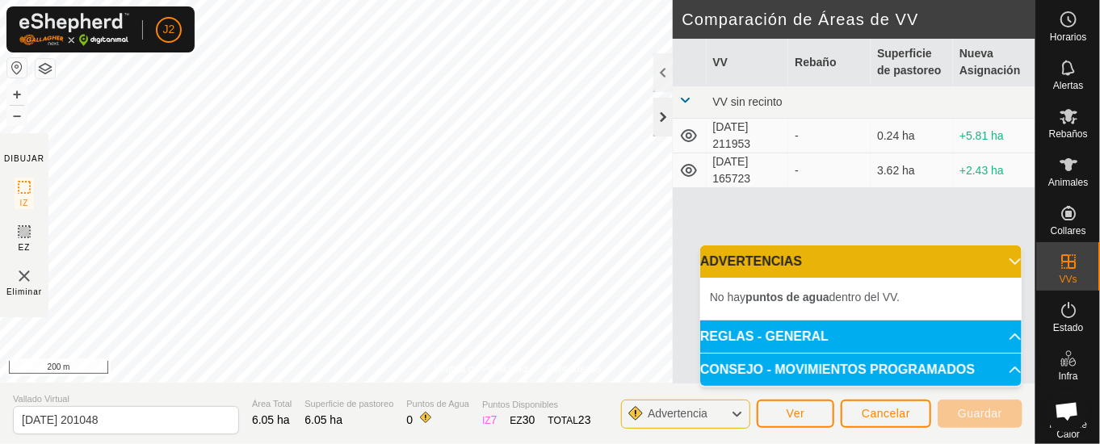
click at [661, 108] on div at bounding box center [662, 117] width 19 height 39
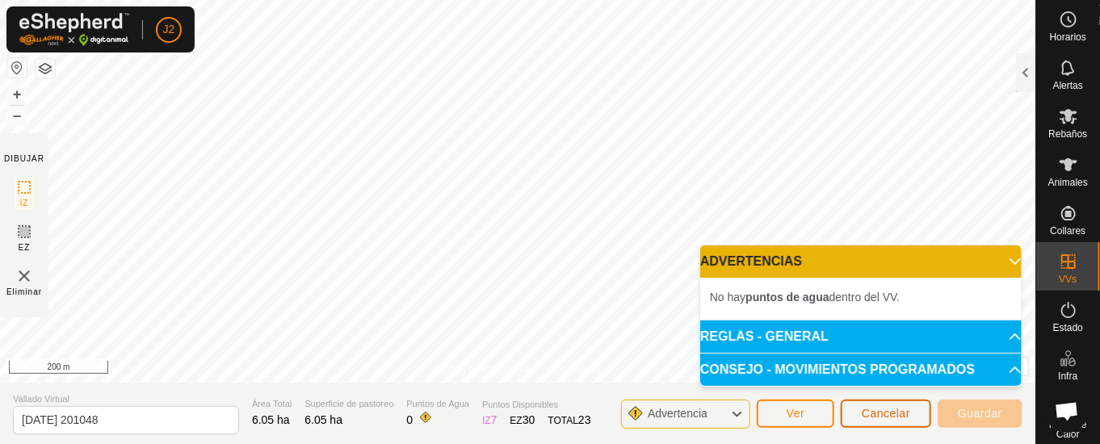
click at [867, 407] on span "Cancelar" at bounding box center [886, 413] width 48 height 13
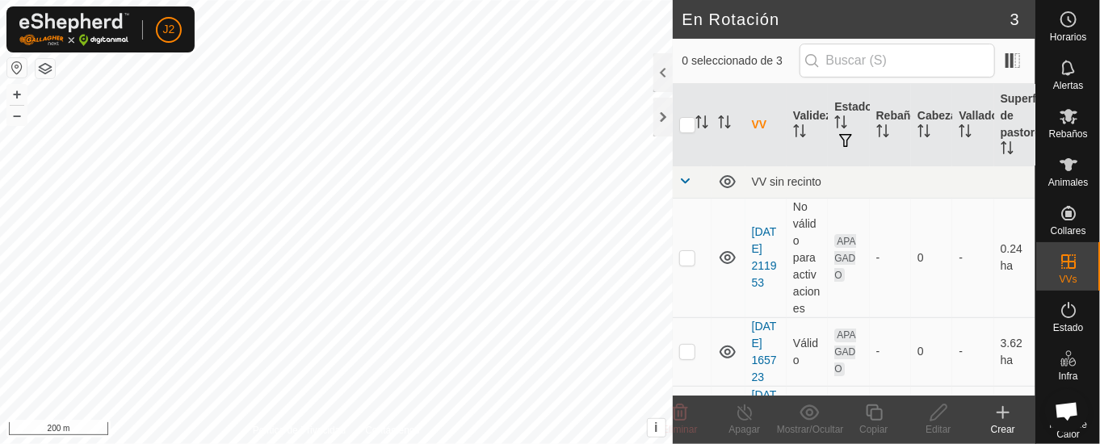
click at [1011, 413] on icon at bounding box center [1002, 412] width 19 height 19
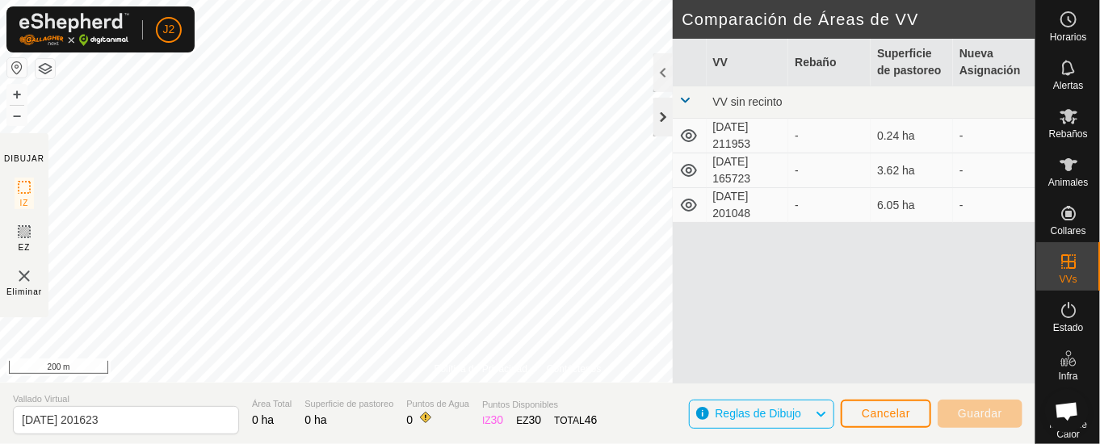
click at [661, 115] on div at bounding box center [662, 117] width 19 height 39
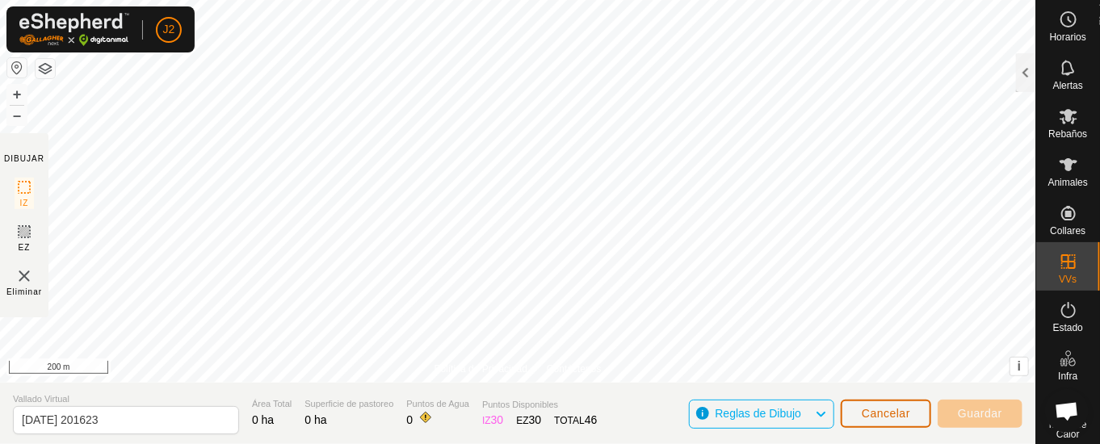
drag, startPoint x: 886, startPoint y: 407, endPoint x: 880, endPoint y: 397, distance: 11.9
click at [880, 397] on div "Cancelar Guardar" at bounding box center [932, 413] width 182 height 39
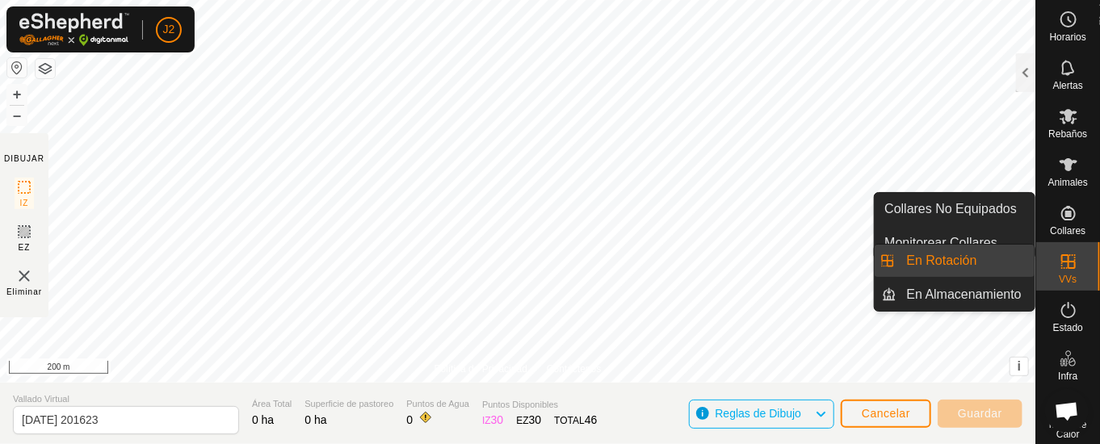
click at [1059, 253] on icon at bounding box center [1068, 261] width 19 height 19
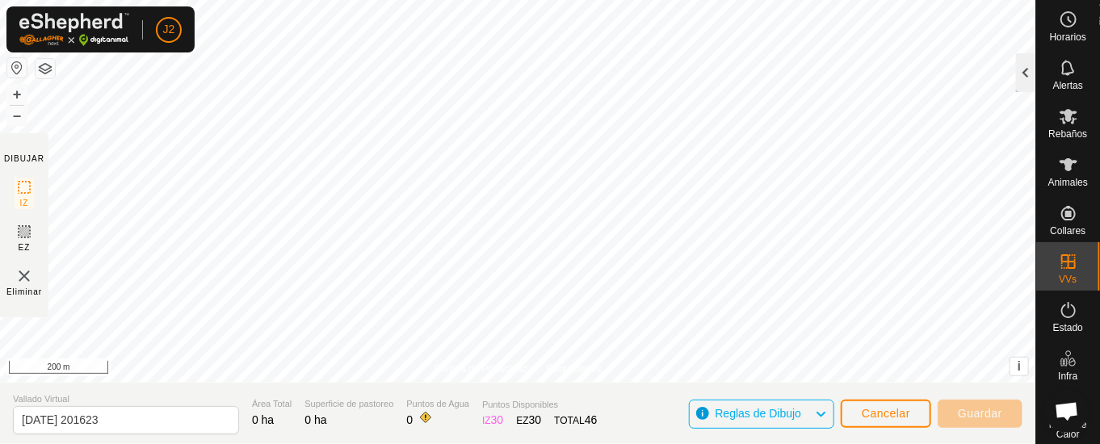
click at [1022, 71] on div at bounding box center [1025, 72] width 19 height 39
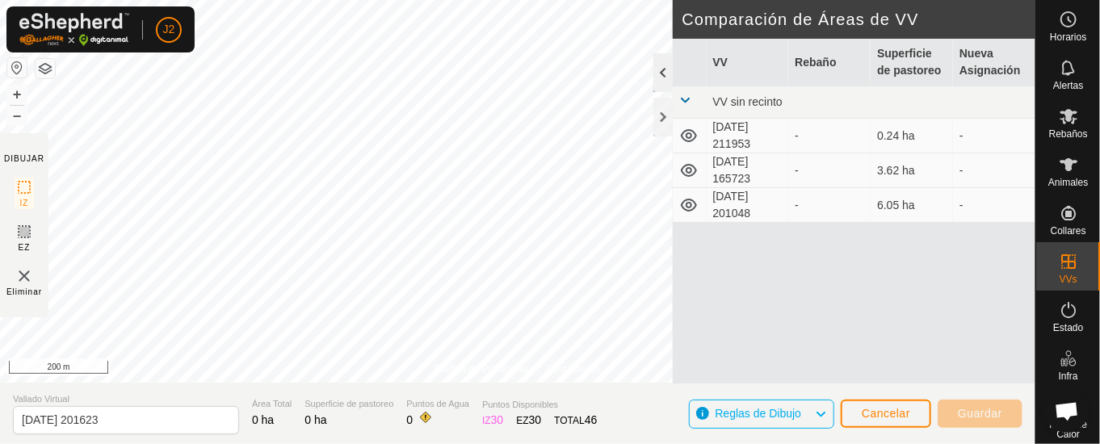
click at [657, 72] on div at bounding box center [662, 72] width 19 height 39
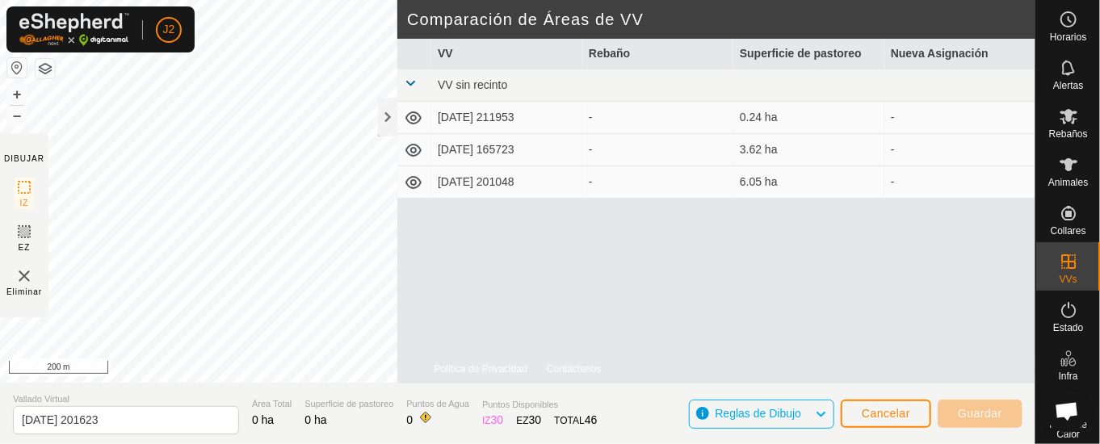
click at [407, 178] on icon at bounding box center [413, 182] width 19 height 19
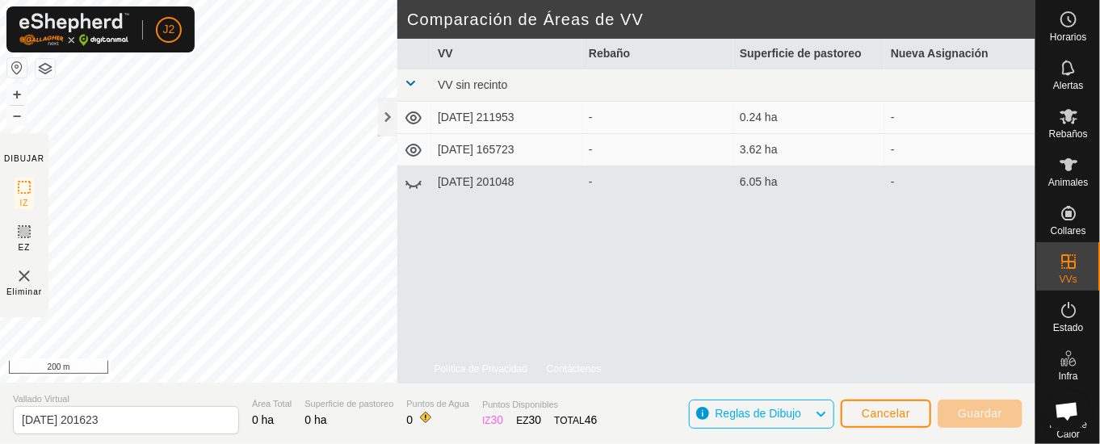
click at [417, 183] on icon at bounding box center [413, 182] width 19 height 19
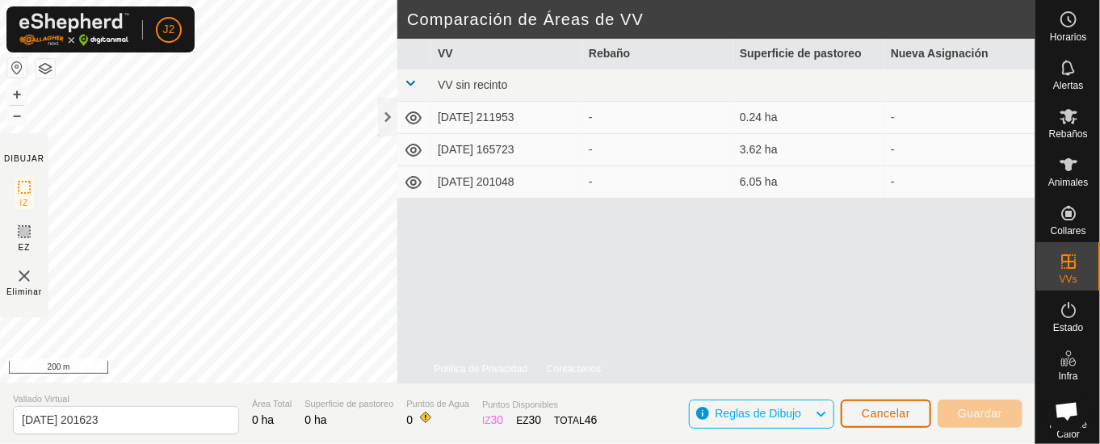
drag, startPoint x: 874, startPoint y: 407, endPoint x: 877, endPoint y: 391, distance: 16.5
click at [877, 405] on button "Cancelar" at bounding box center [886, 414] width 90 height 28
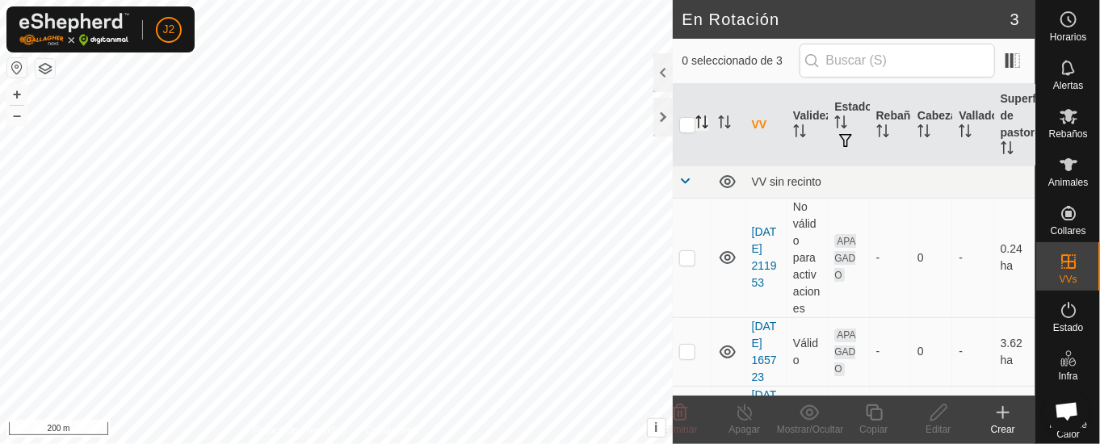
click at [697, 121] on th at bounding box center [692, 125] width 39 height 82
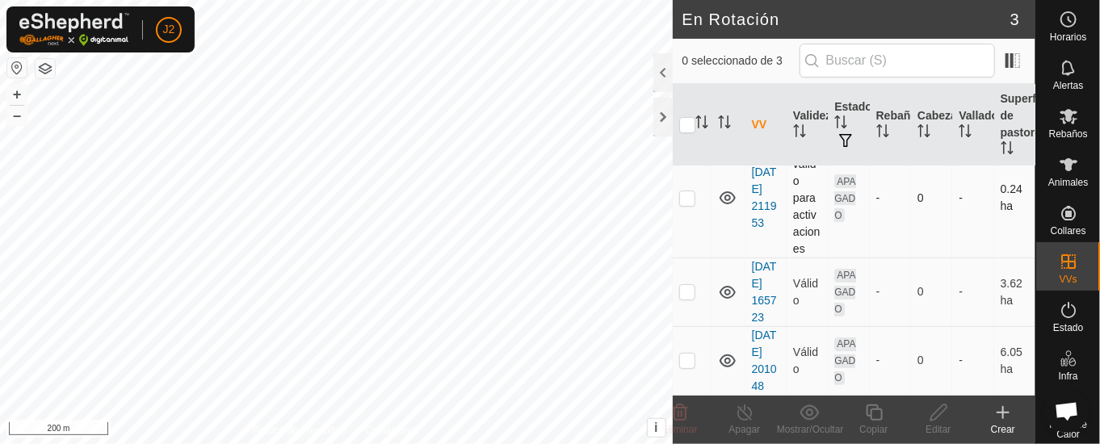
scroll to position [125, 0]
click at [669, 69] on div at bounding box center [662, 72] width 19 height 39
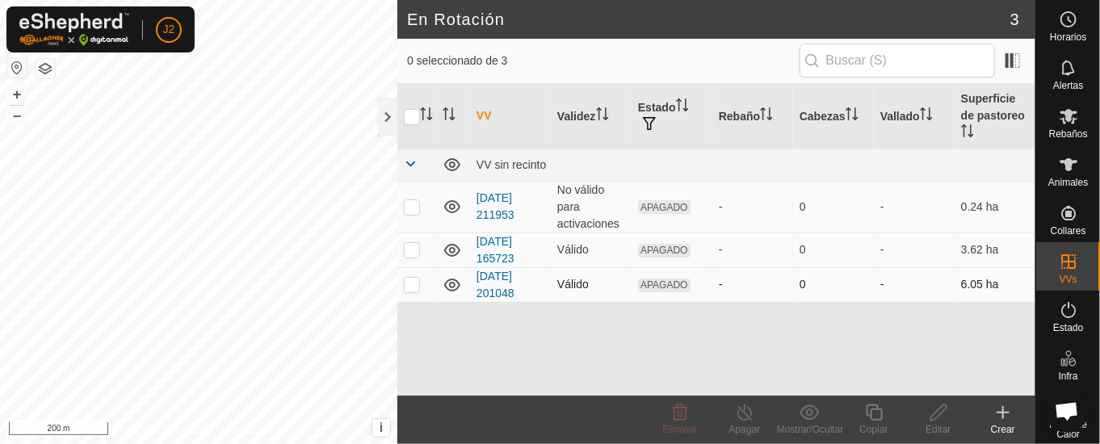
scroll to position [0, 0]
click at [413, 279] on p-checkbox at bounding box center [412, 284] width 16 height 13
checkbox input "true"
click at [494, 277] on link "[DATE] 201048" at bounding box center [496, 285] width 38 height 30
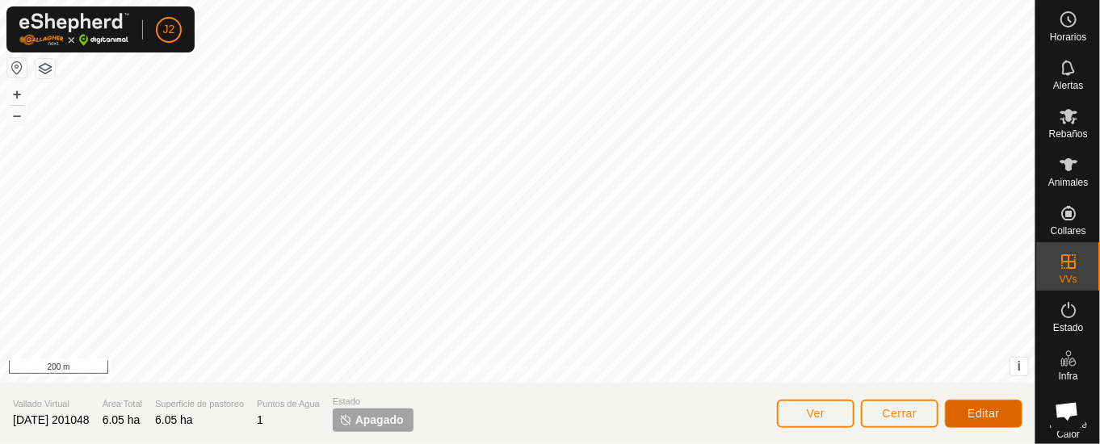
click at [996, 409] on span "Editar" at bounding box center [984, 413] width 32 height 13
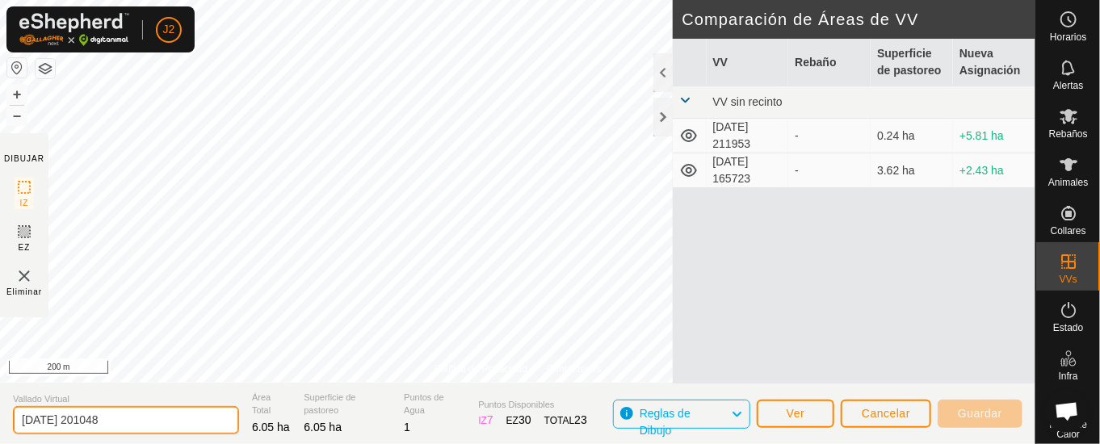
click at [141, 414] on input "[DATE] 201048" at bounding box center [126, 420] width 226 height 28
type input "2"
type input "covacho"
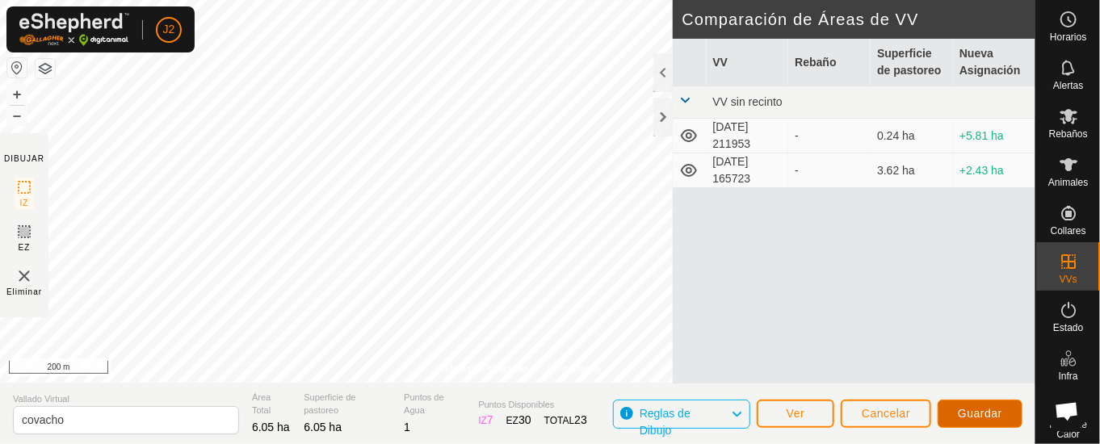
click at [984, 414] on span "Guardar" at bounding box center [980, 413] width 44 height 13
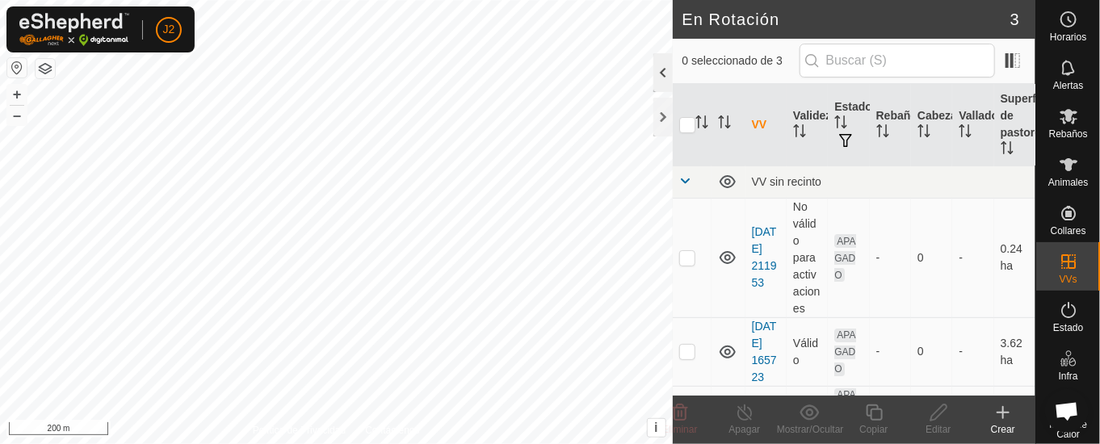
click at [660, 68] on div at bounding box center [662, 72] width 19 height 39
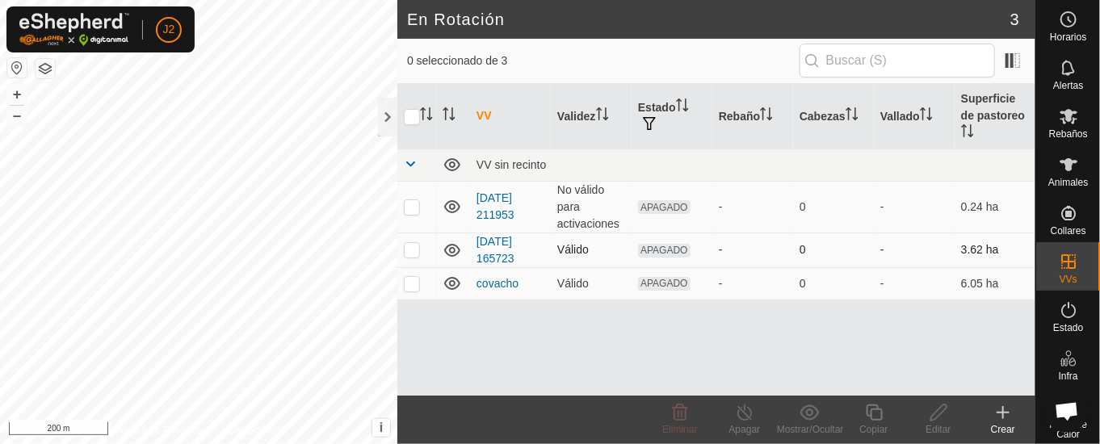
click at [416, 237] on td at bounding box center [416, 250] width 39 height 35
checkbox input "true"
click at [936, 414] on icon at bounding box center [939, 412] width 20 height 19
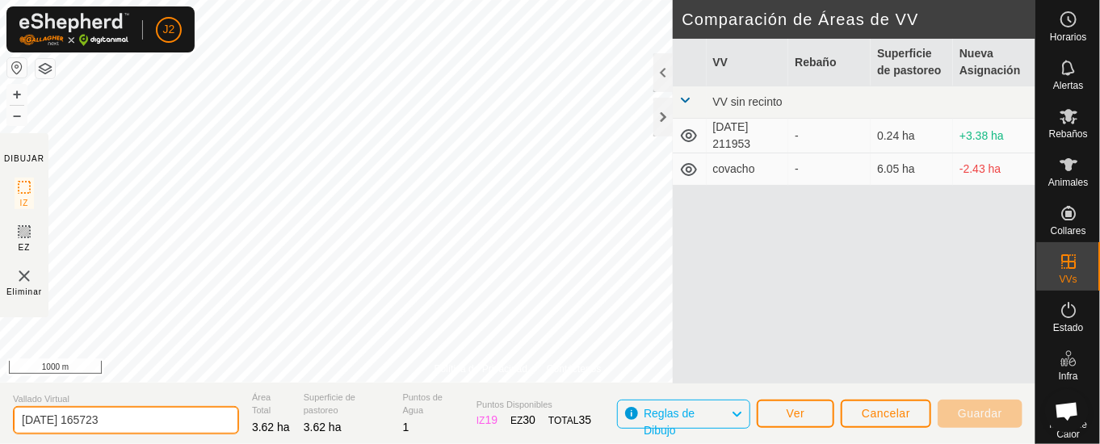
click at [168, 414] on input "[DATE] 165723" at bounding box center [126, 420] width 226 height 28
type input "2"
type input "granja"
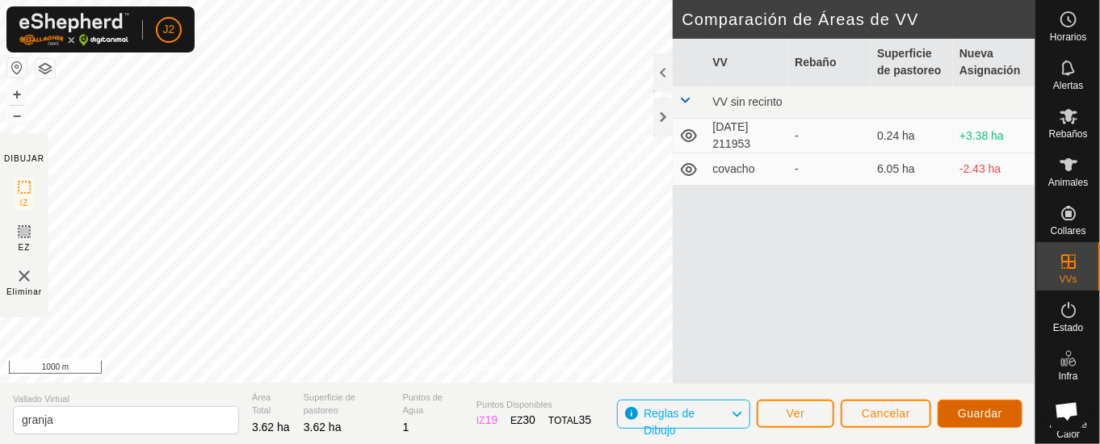
click at [990, 414] on span "Guardar" at bounding box center [980, 413] width 44 height 13
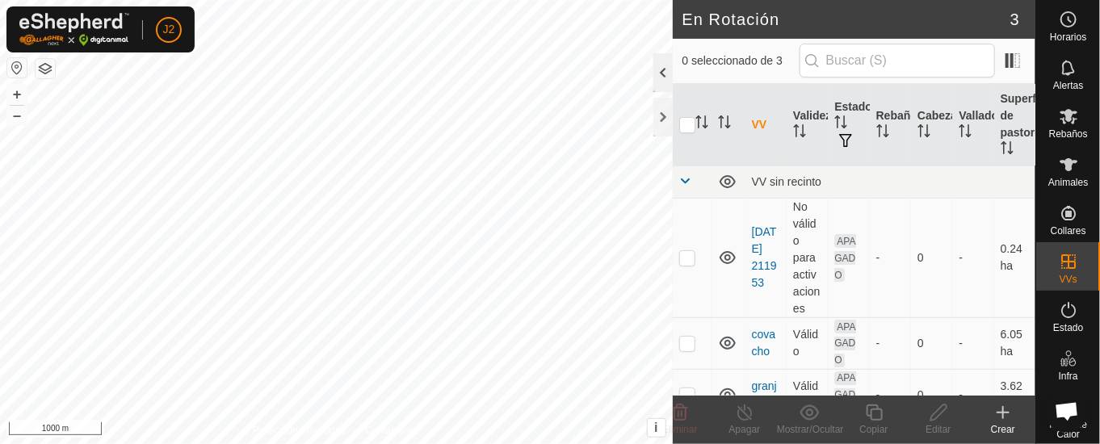
click at [661, 69] on div at bounding box center [662, 72] width 19 height 39
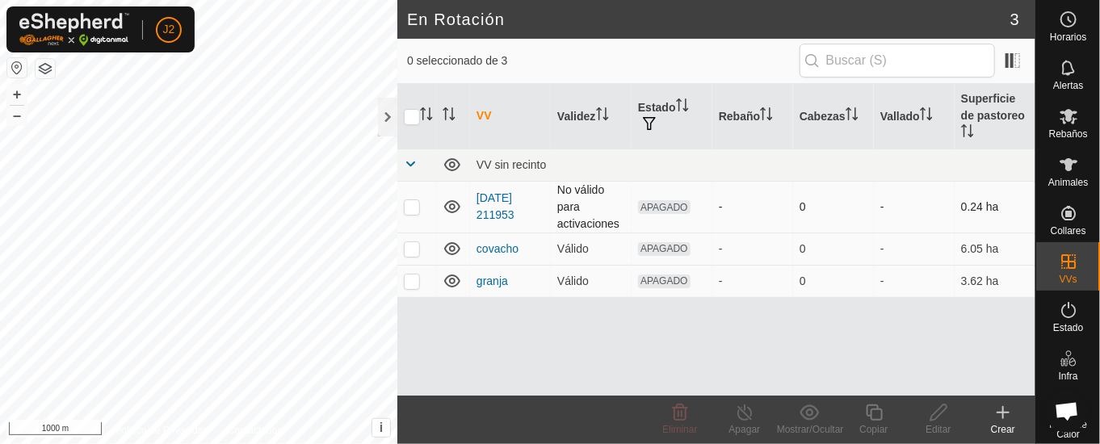
click at [412, 200] on p-checkbox at bounding box center [412, 206] width 16 height 13
checkbox input "true"
click at [932, 412] on icon at bounding box center [939, 412] width 20 height 19
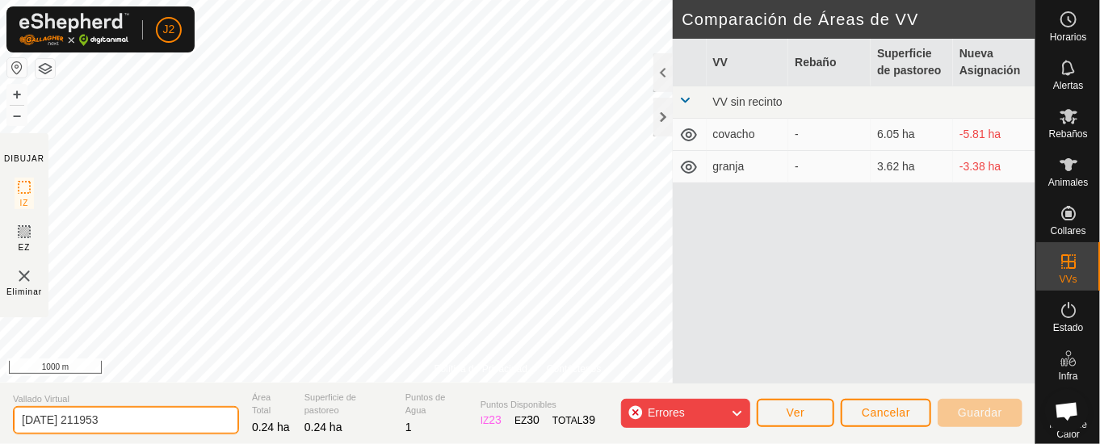
click at [141, 416] on input "[DATE] 211953" at bounding box center [126, 420] width 226 height 28
type input "2"
type input "[PERSON_NAME]"
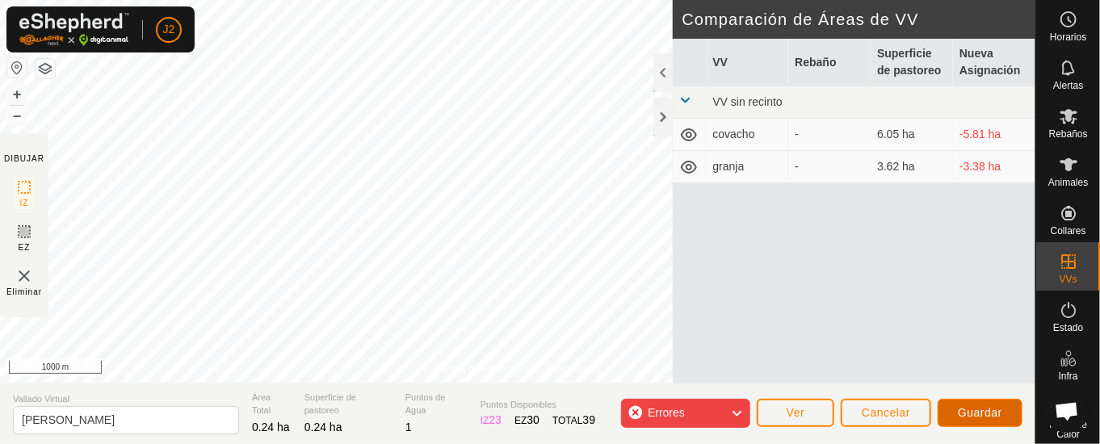
click at [965, 410] on span "Guardar" at bounding box center [980, 412] width 44 height 13
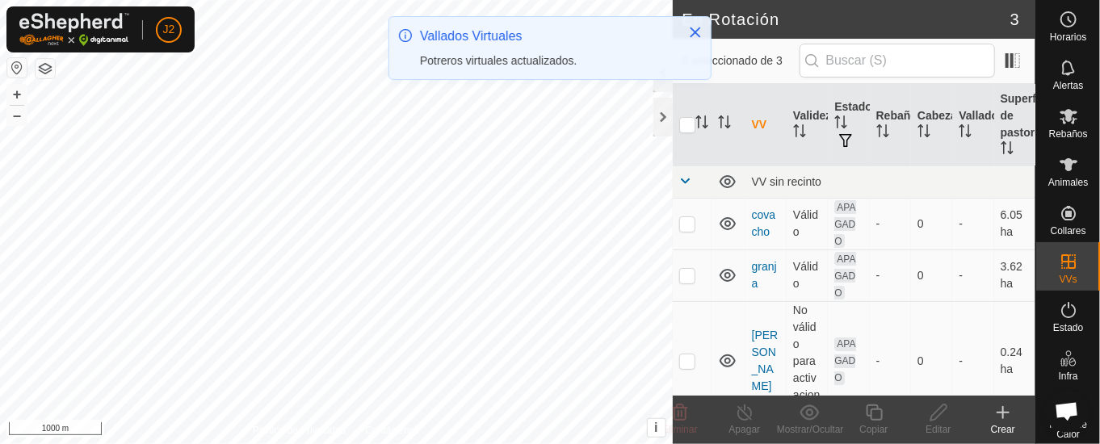
click at [665, 80] on div "Vallados Virtuales Potreros virtuales actualizados." at bounding box center [549, 54] width 323 height 77
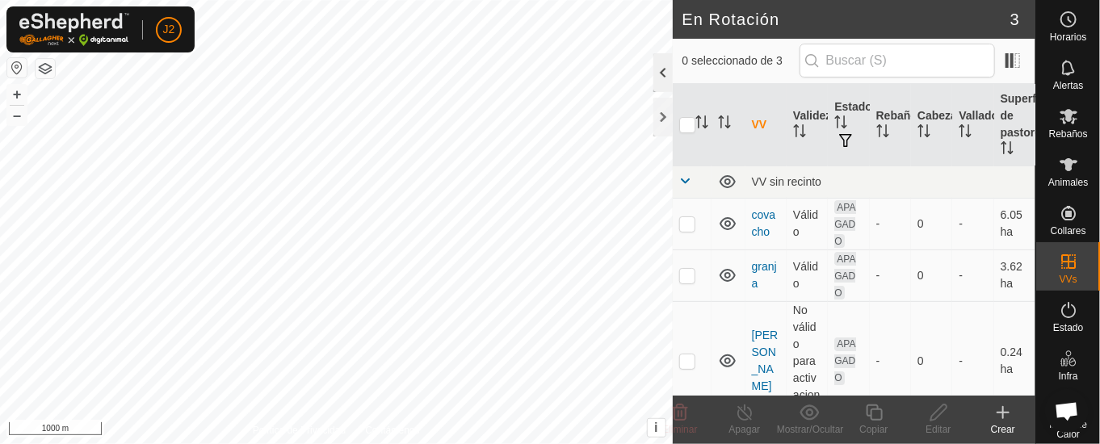
click at [667, 69] on div at bounding box center [662, 72] width 19 height 39
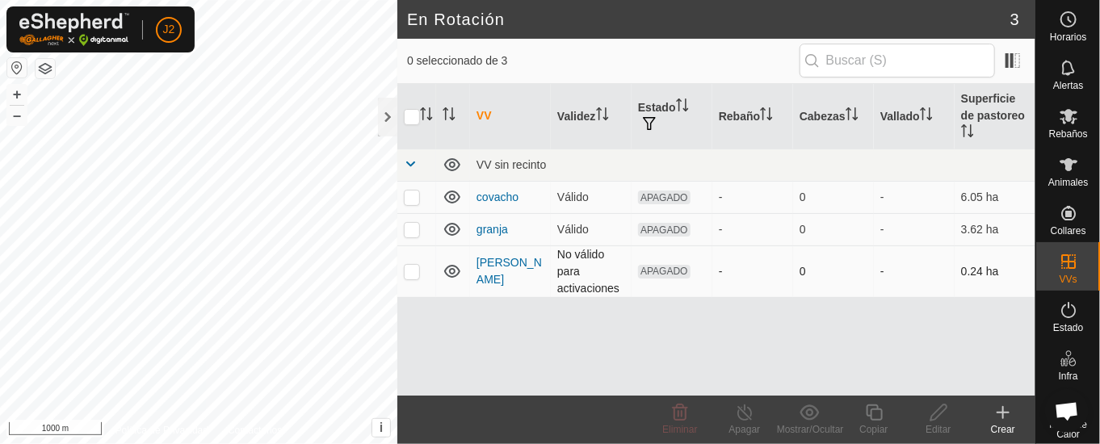
click at [415, 271] on p-checkbox at bounding box center [412, 271] width 16 height 13
checkbox input "true"
click at [937, 415] on icon at bounding box center [939, 412] width 20 height 19
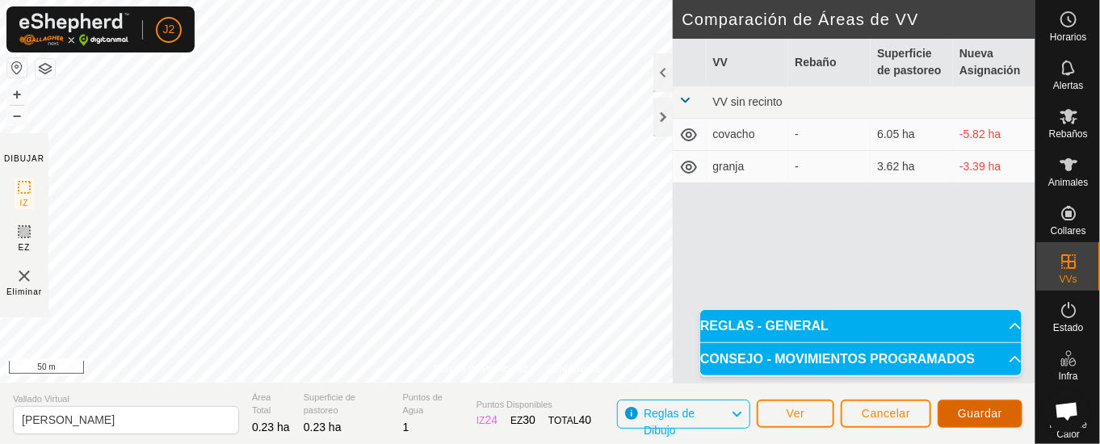
click at [994, 409] on span "Guardar" at bounding box center [980, 413] width 44 height 13
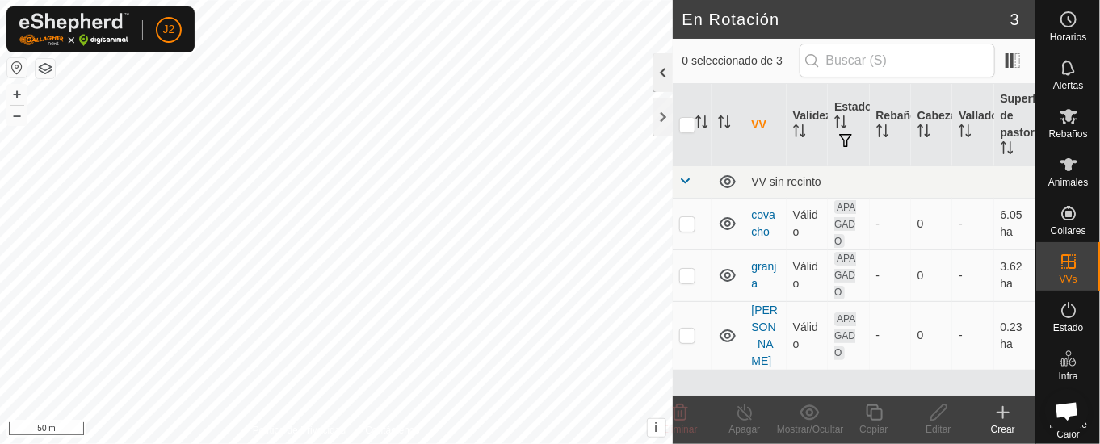
click at [655, 66] on div at bounding box center [662, 72] width 19 height 39
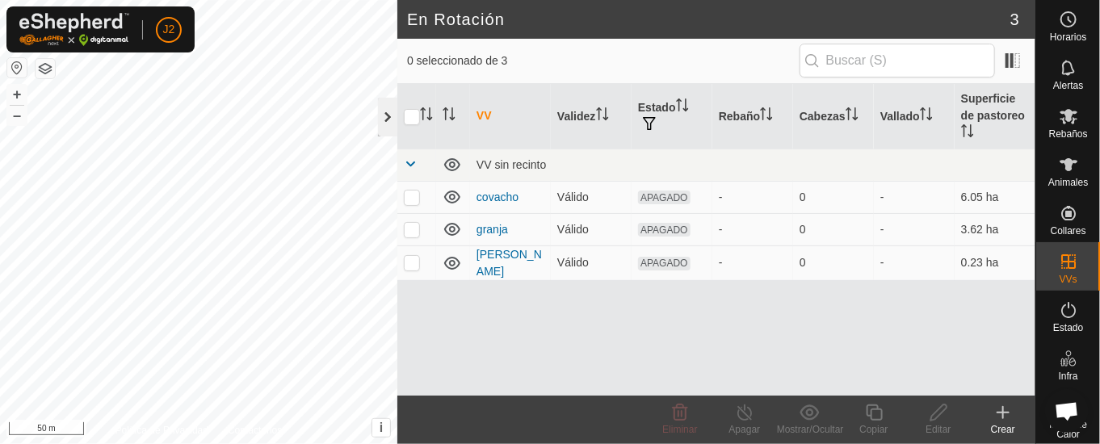
click at [391, 115] on div at bounding box center [387, 117] width 19 height 39
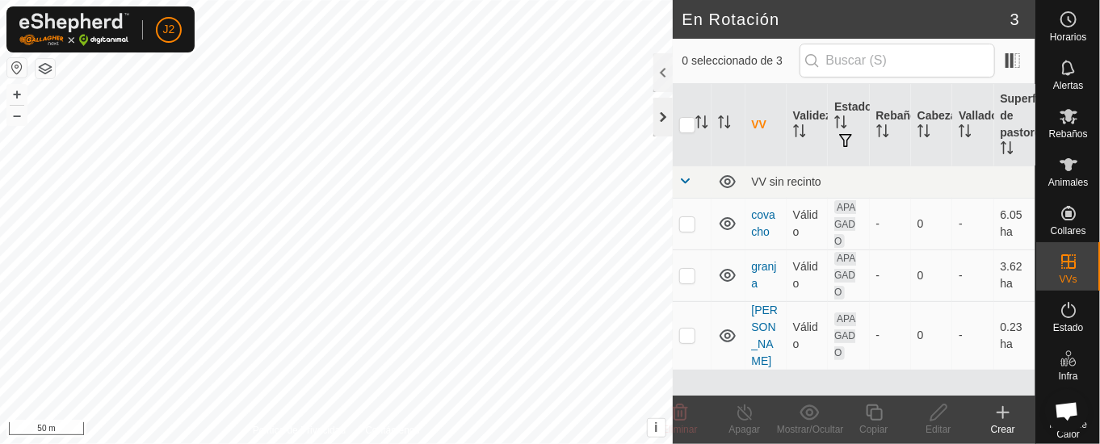
click at [657, 120] on div at bounding box center [662, 117] width 19 height 39
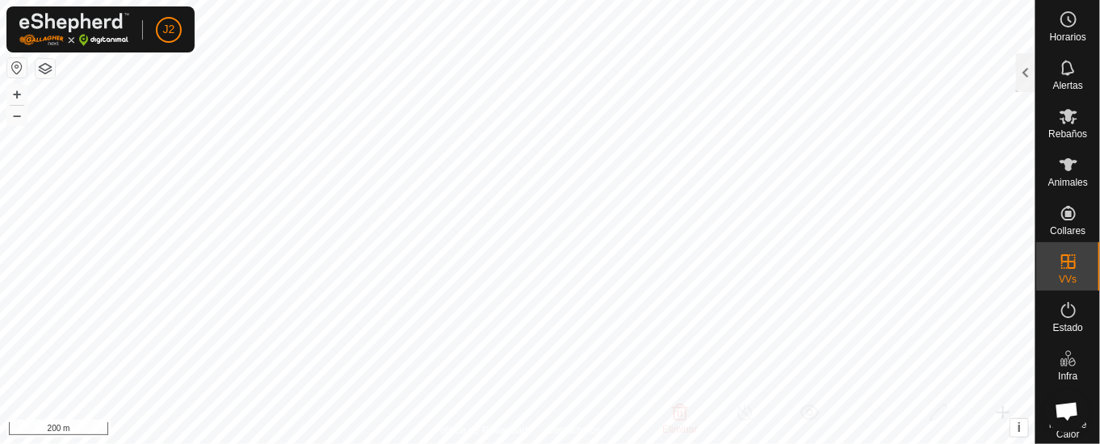
click at [624, 0] on html "J2 Horarios Alertas Rebaños Animales Collares VVs Estado Infra Mapa de Calor Ay…" at bounding box center [550, 222] width 1100 height 444
click at [1059, 69] on icon at bounding box center [1068, 67] width 19 height 19
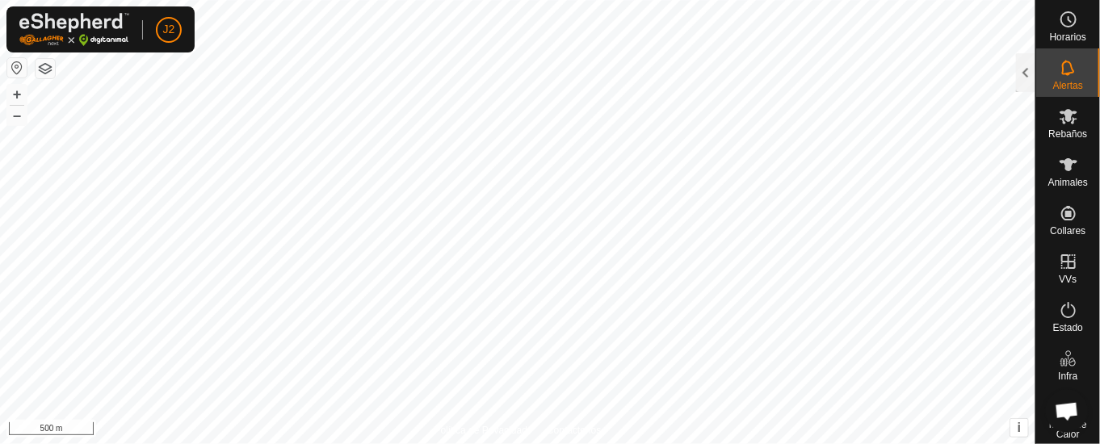
drag, startPoint x: 1030, startPoint y: 68, endPoint x: 994, endPoint y: 86, distance: 39.7
click at [1029, 68] on div at bounding box center [1025, 72] width 19 height 39
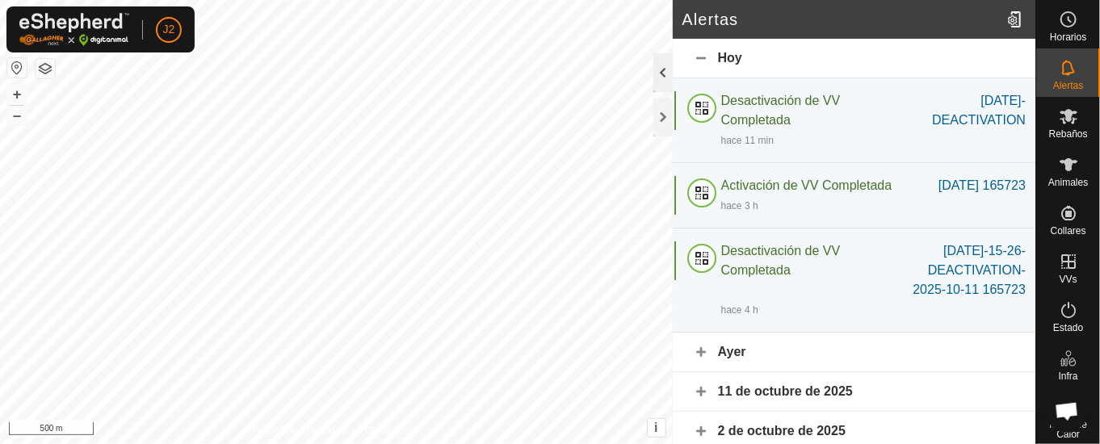
click at [663, 66] on div at bounding box center [662, 72] width 19 height 39
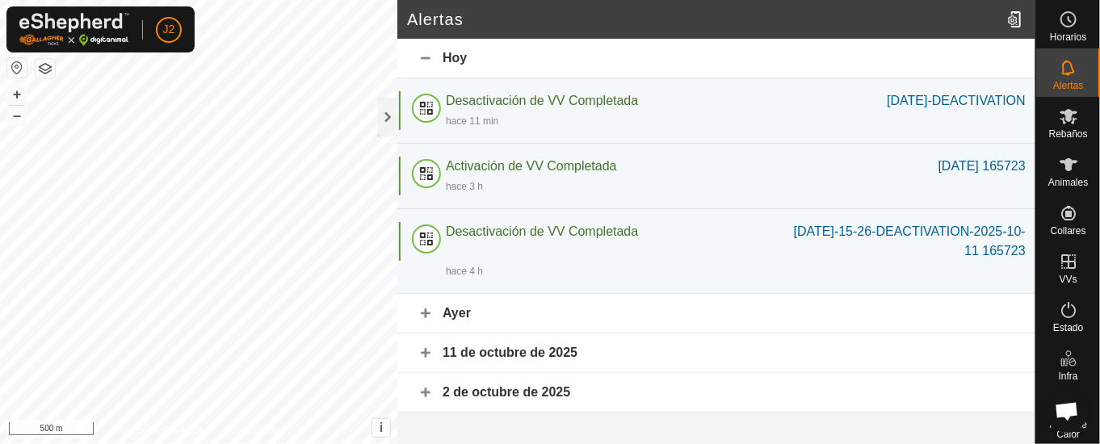
click at [457, 312] on div "Ayer" at bounding box center [716, 314] width 638 height 40
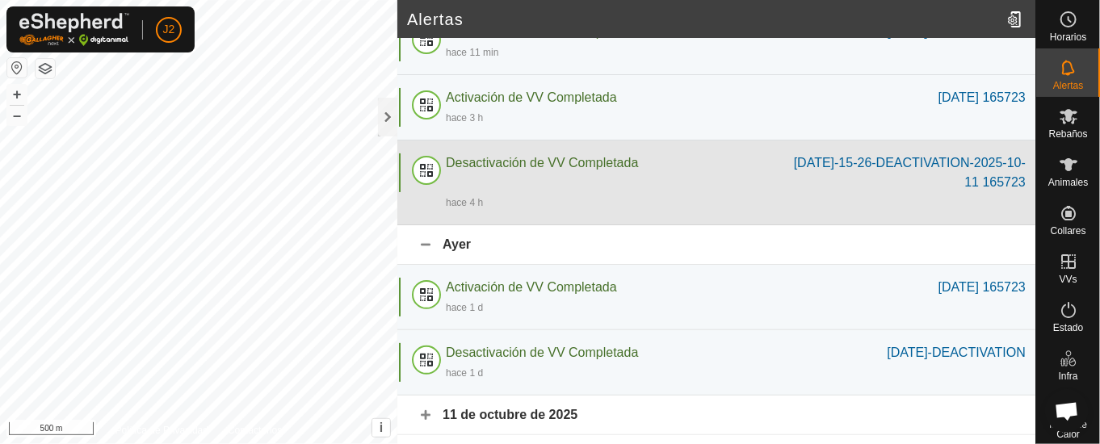
scroll to position [96, 0]
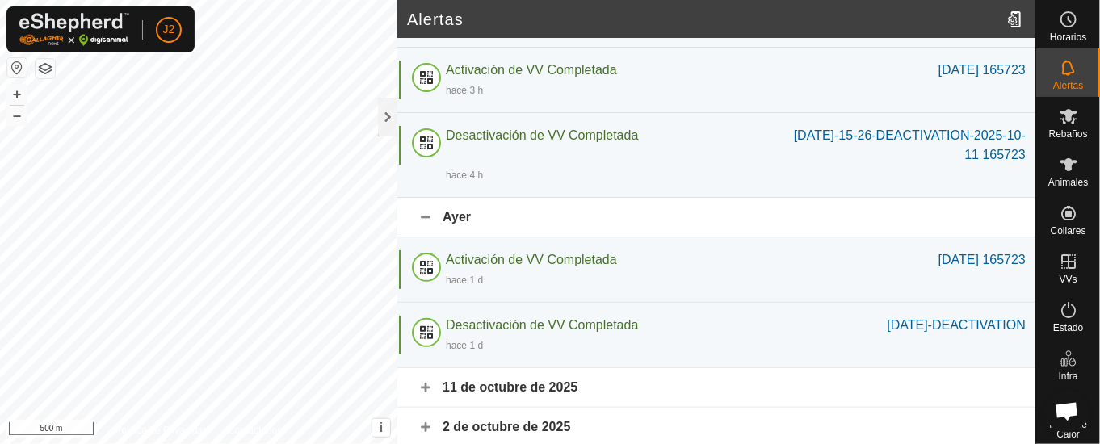
click at [425, 385] on div "11 de octubre de 2025" at bounding box center [716, 388] width 638 height 40
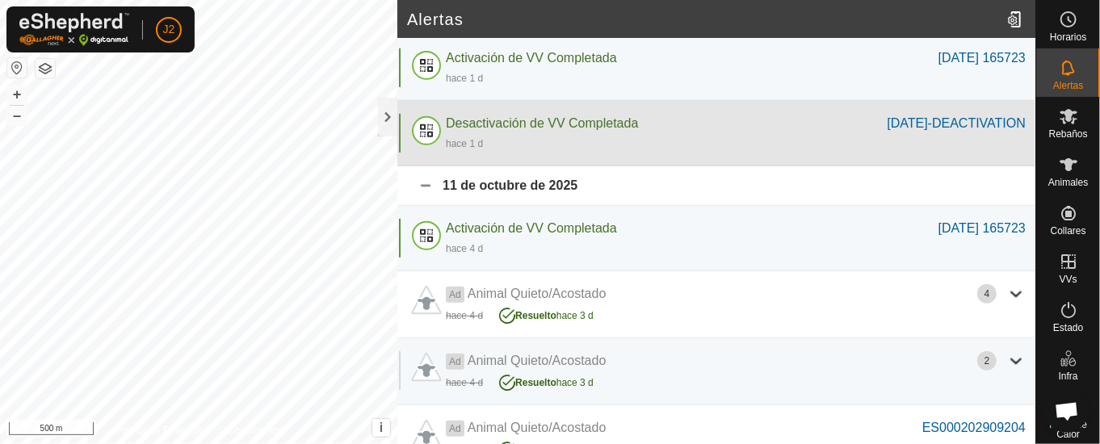
scroll to position [360, 0]
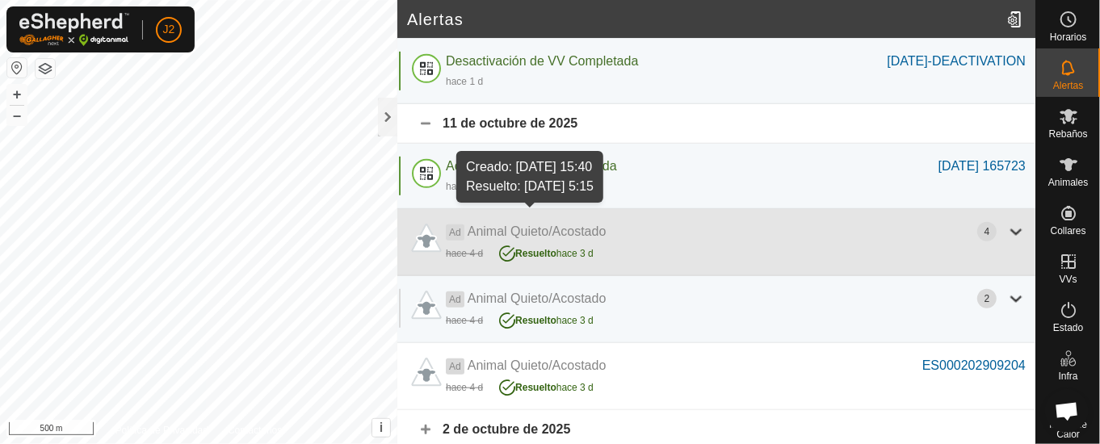
click at [522, 248] on span "Resuelto" at bounding box center [535, 253] width 41 height 11
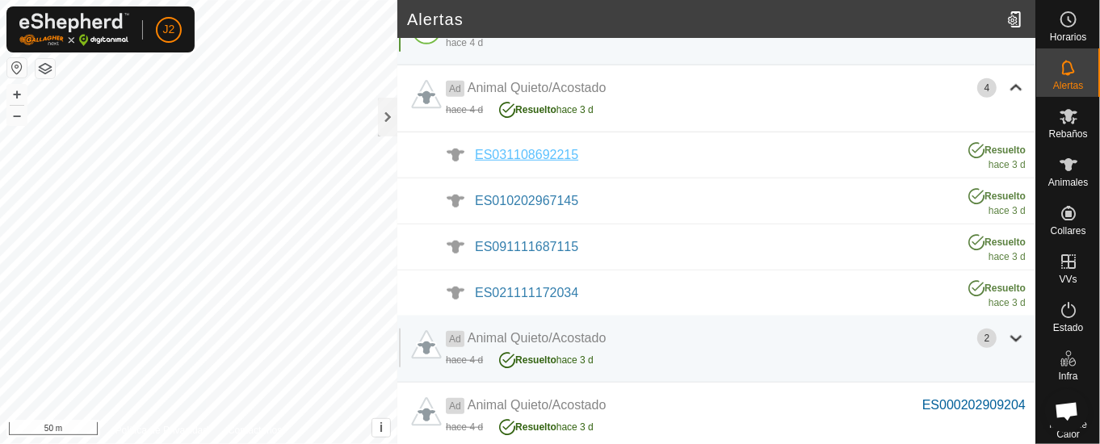
scroll to position [544, 0]
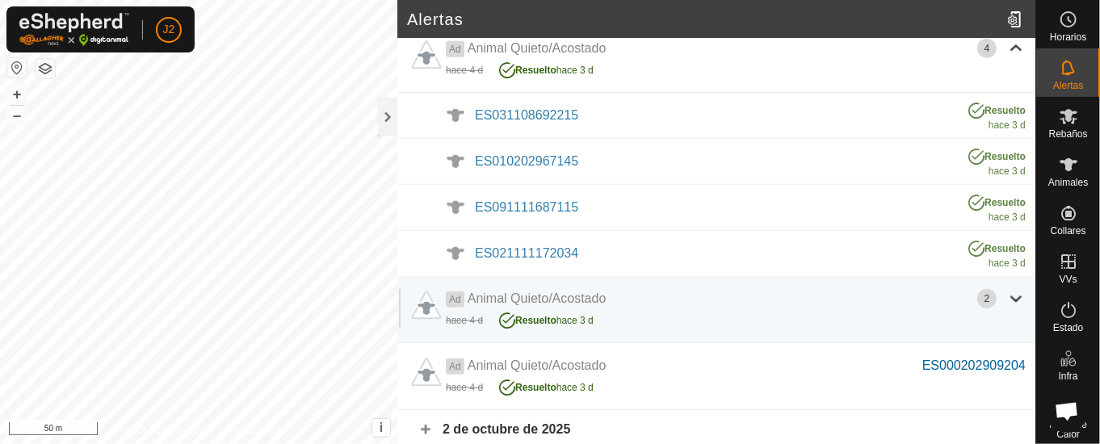
click at [511, 424] on div "2 de octubre de 2025" at bounding box center [716, 430] width 638 height 40
click at [450, 417] on div "2 de octubre de 2025" at bounding box center [716, 430] width 638 height 40
click at [384, 107] on div at bounding box center [387, 117] width 19 height 39
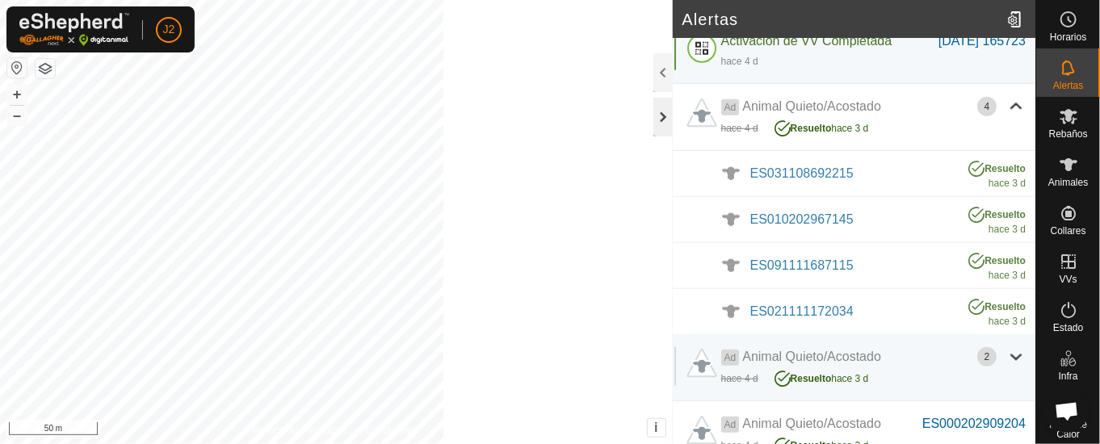
scroll to position [679, 0]
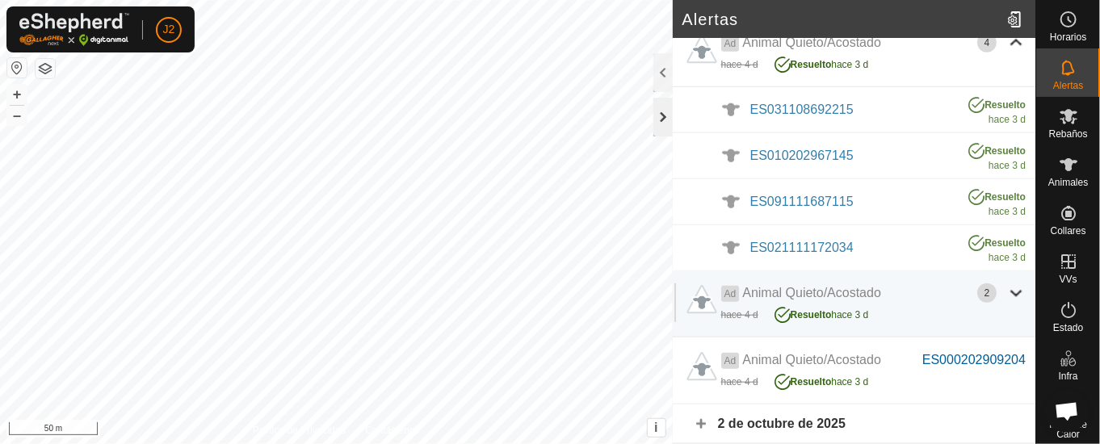
click at [661, 110] on div at bounding box center [662, 117] width 19 height 39
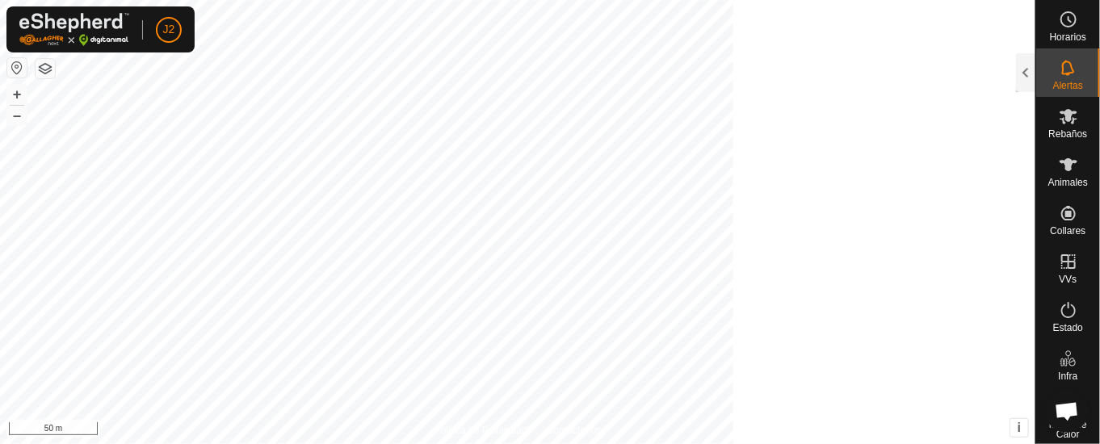
scroll to position [931, 0]
click at [1058, 129] on span "Rebaños" at bounding box center [1067, 134] width 39 height 10
click at [1022, 63] on div at bounding box center [1025, 72] width 19 height 39
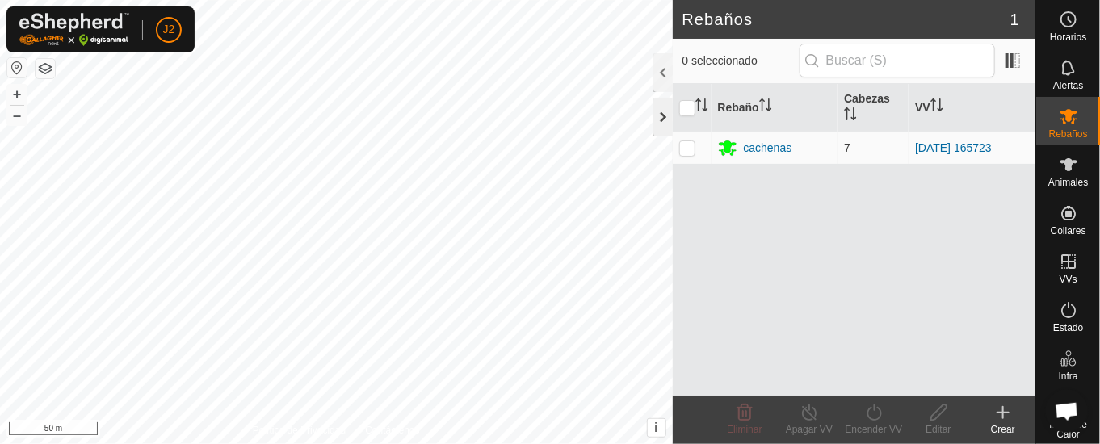
click at [665, 111] on div at bounding box center [662, 117] width 19 height 39
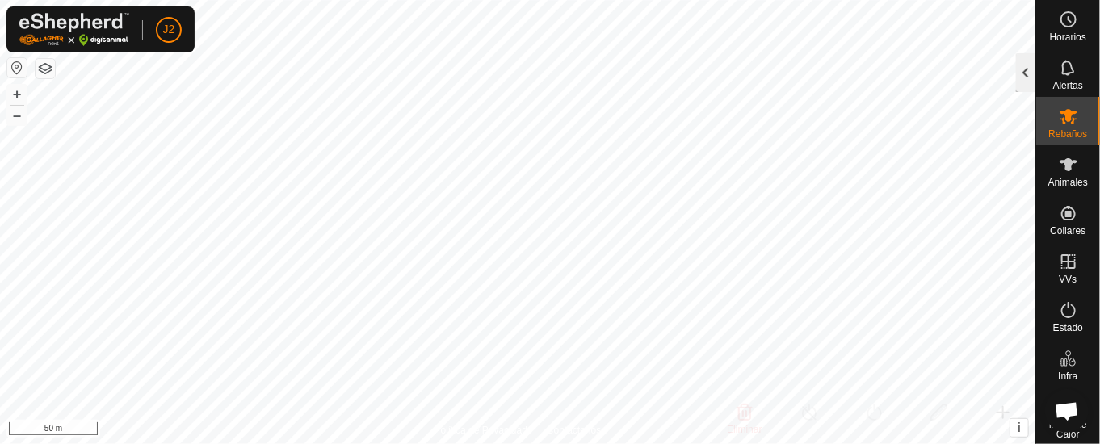
click at [1026, 67] on div at bounding box center [1025, 72] width 19 height 39
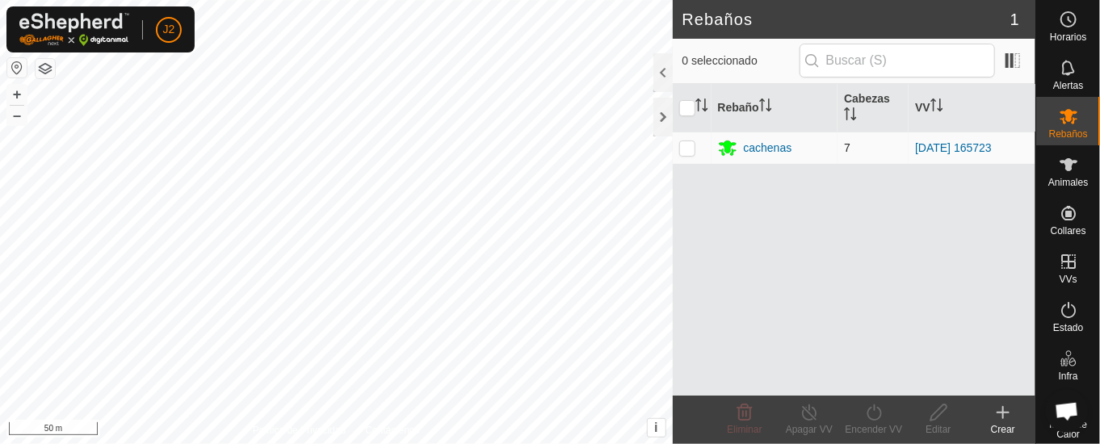
click at [686, 145] on p-checkbox at bounding box center [687, 147] width 16 height 13
checkbox input "true"
click at [658, 111] on div at bounding box center [662, 117] width 19 height 39
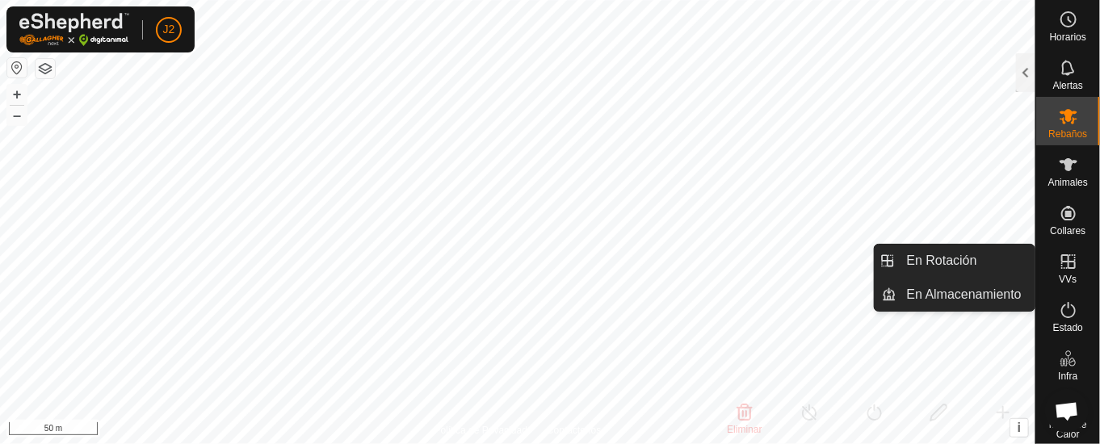
click at [1059, 257] on icon at bounding box center [1068, 261] width 19 height 19
click at [975, 256] on link "En Rotación" at bounding box center [966, 261] width 138 height 32
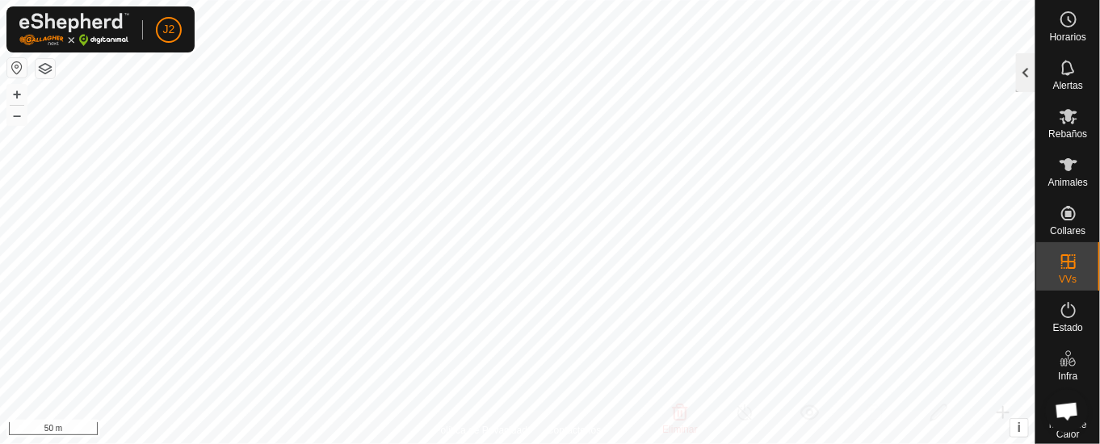
click at [1022, 67] on div at bounding box center [1025, 72] width 19 height 39
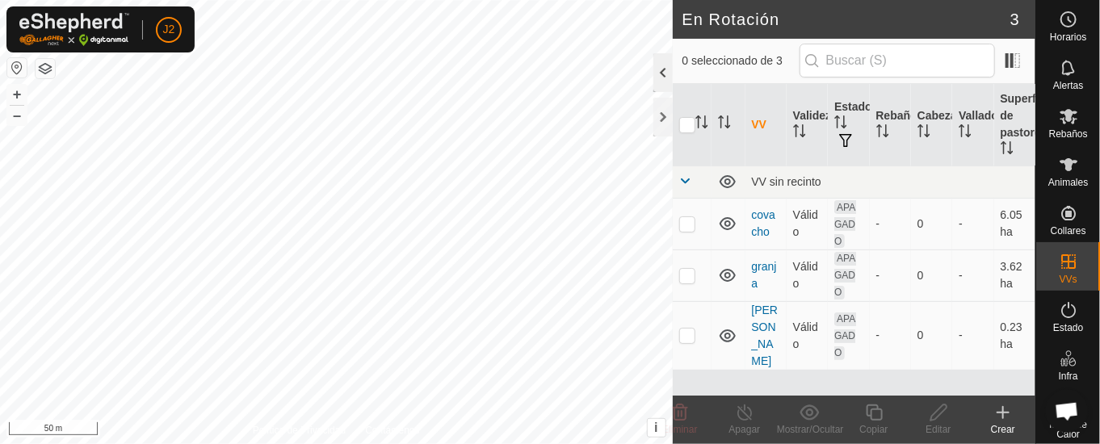
click at [664, 68] on div at bounding box center [662, 72] width 19 height 39
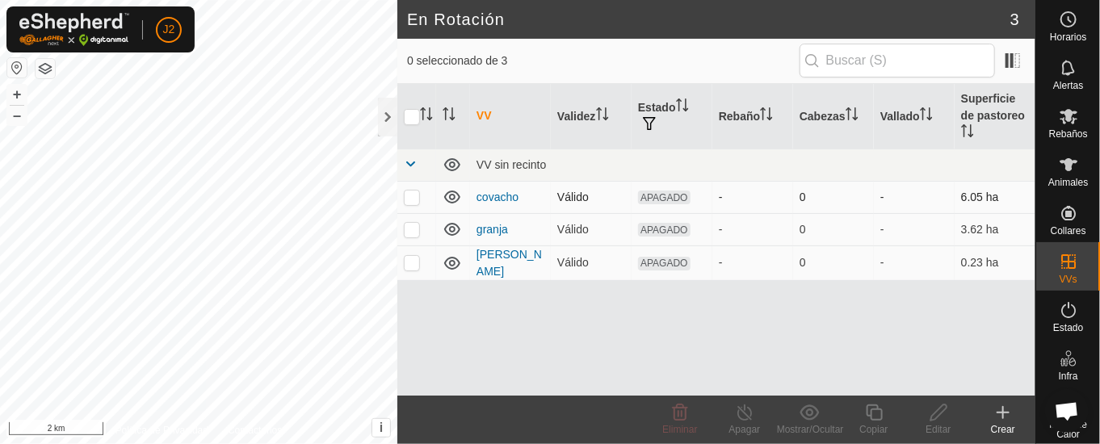
click at [409, 194] on p-checkbox at bounding box center [412, 197] width 16 height 13
click at [389, 109] on div at bounding box center [387, 117] width 19 height 39
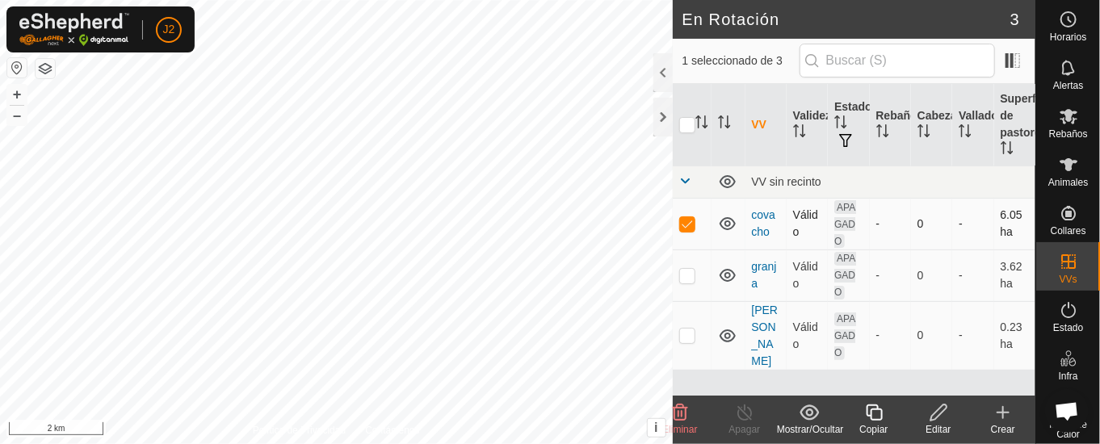
click at [691, 220] on p-checkbox at bounding box center [687, 223] width 16 height 13
checkbox input "false"
click at [661, 115] on div at bounding box center [662, 117] width 19 height 39
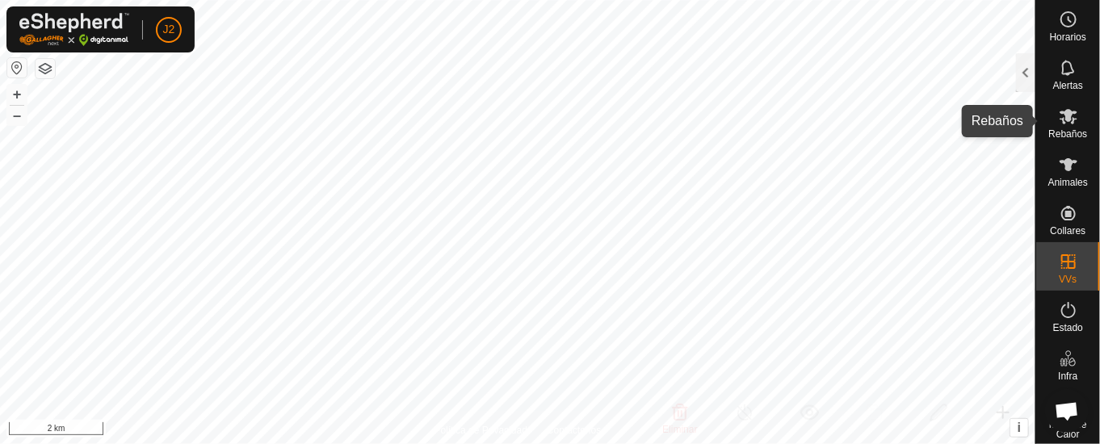
click at [1059, 115] on icon at bounding box center [1068, 116] width 19 height 19
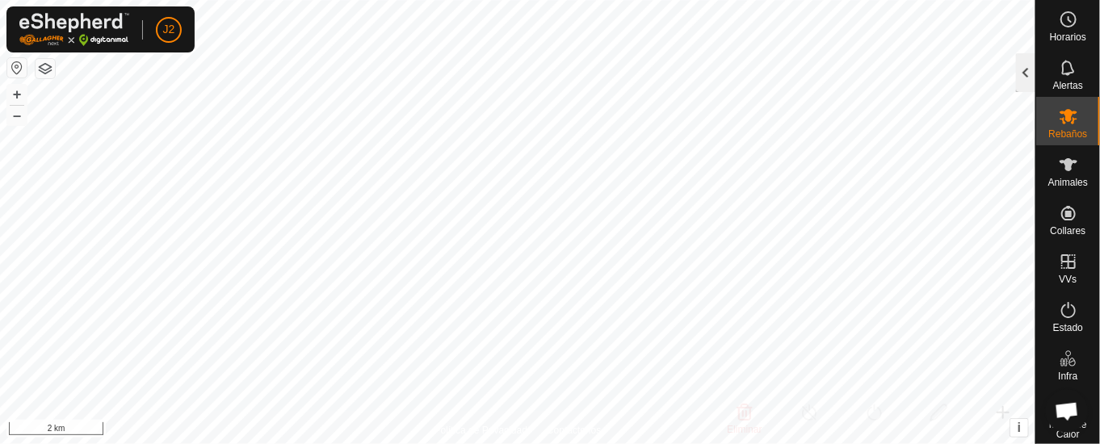
click at [1020, 66] on div at bounding box center [1025, 72] width 19 height 39
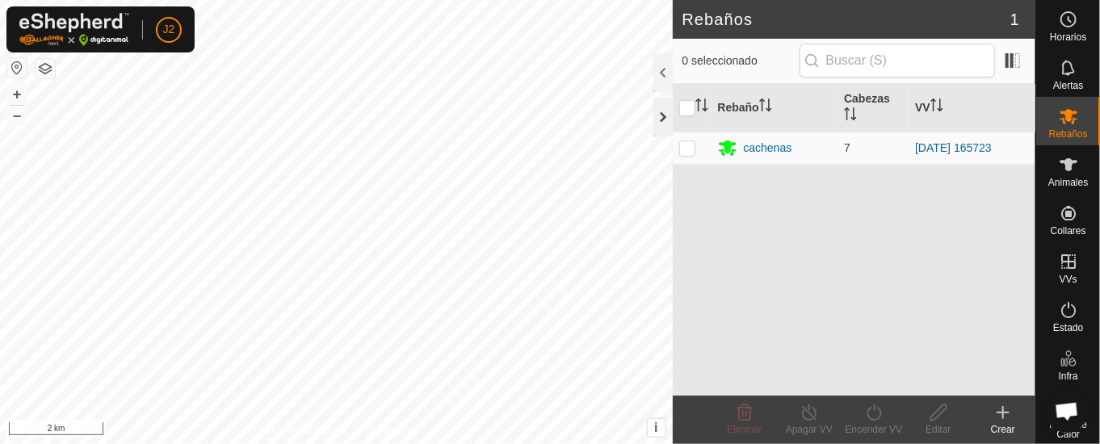
click at [661, 111] on div at bounding box center [662, 117] width 19 height 39
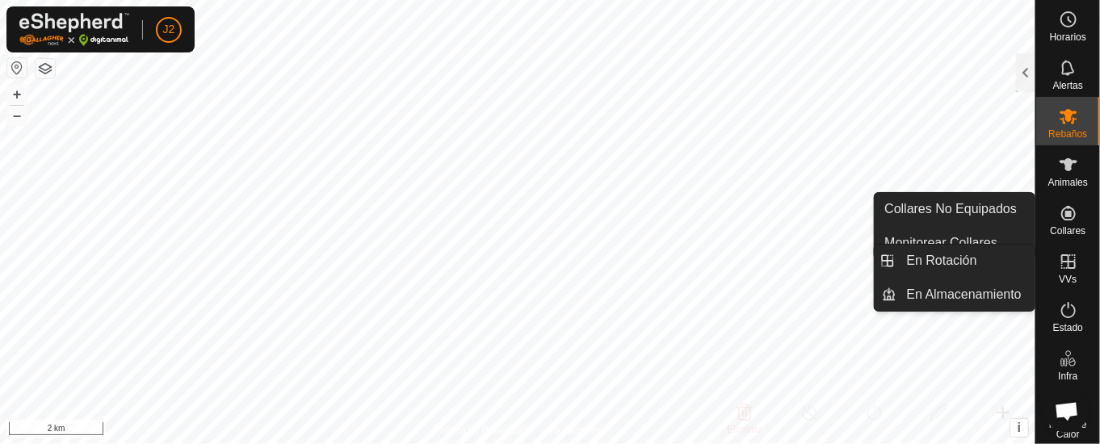
click at [1060, 259] on icon at bounding box center [1068, 261] width 19 height 19
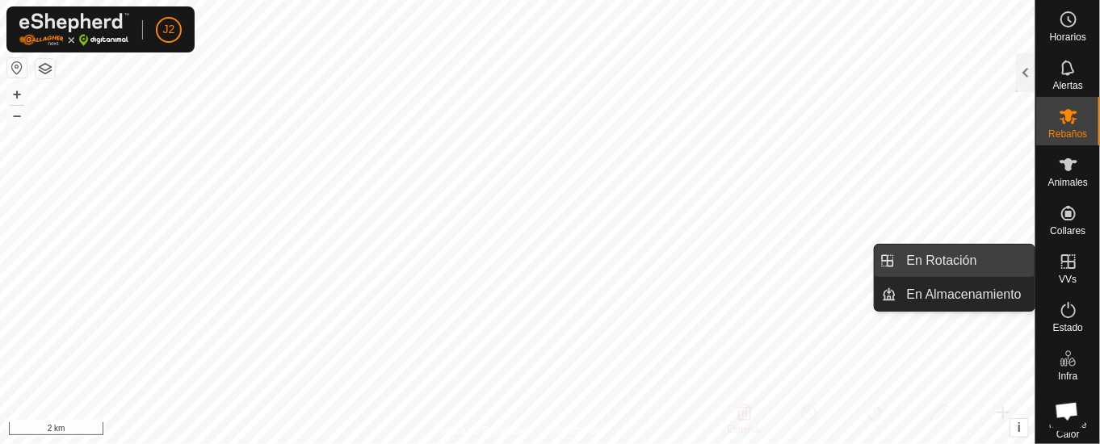
click at [978, 253] on link "En Rotación" at bounding box center [966, 261] width 138 height 32
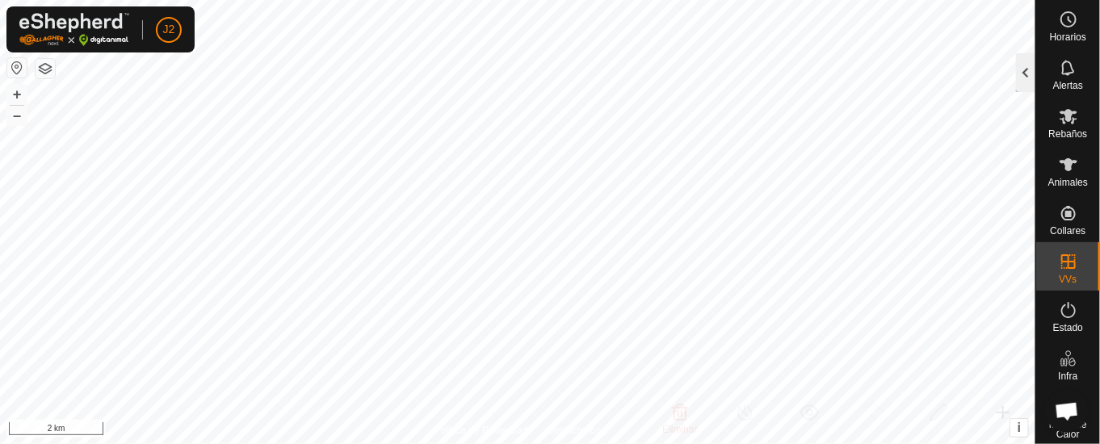
click at [1028, 68] on div at bounding box center [1025, 72] width 19 height 39
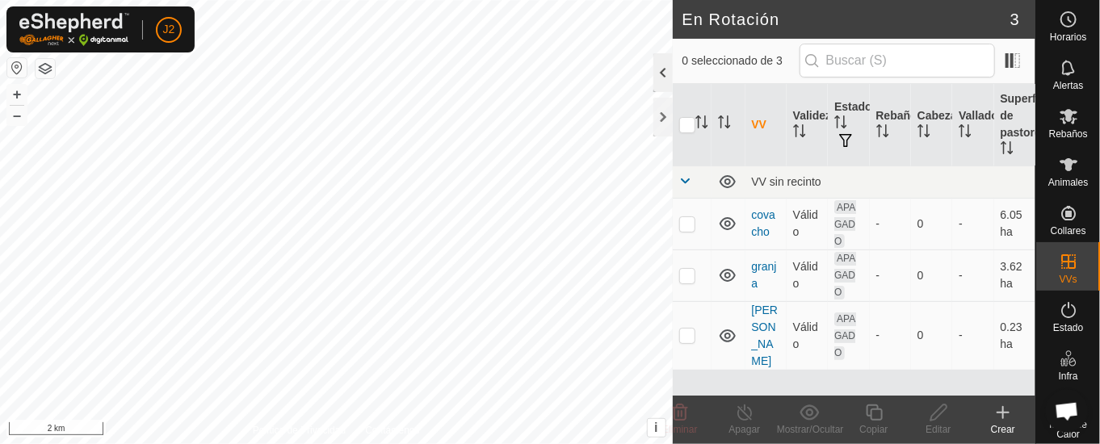
click at [660, 60] on div at bounding box center [662, 72] width 19 height 39
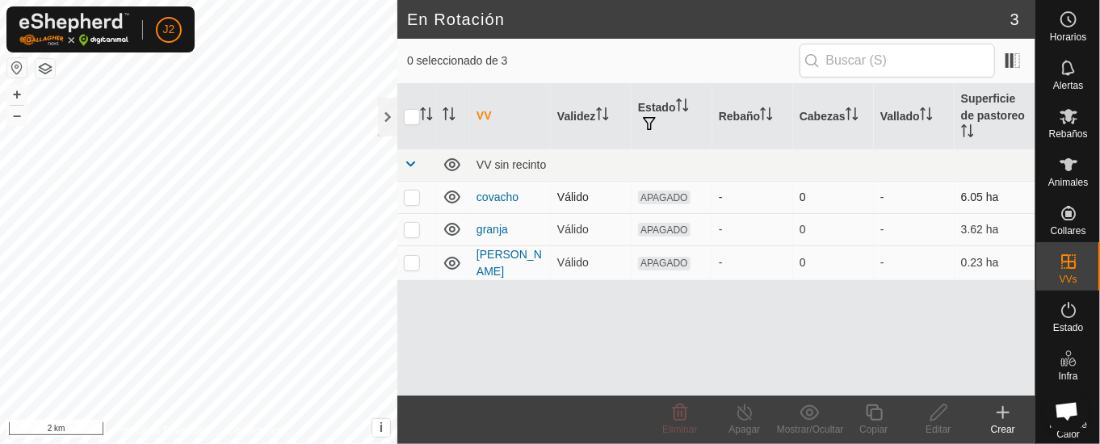
click at [407, 193] on p-checkbox at bounding box center [412, 197] width 16 height 13
checkbox input "true"
click at [388, 114] on div at bounding box center [387, 117] width 19 height 39
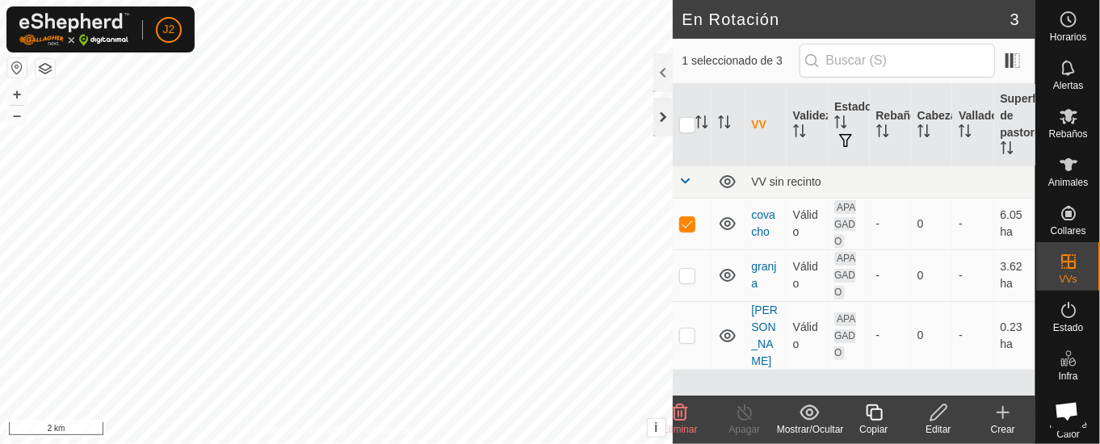
click at [661, 111] on div at bounding box center [662, 117] width 19 height 39
